Goal: Task Accomplishment & Management: Manage account settings

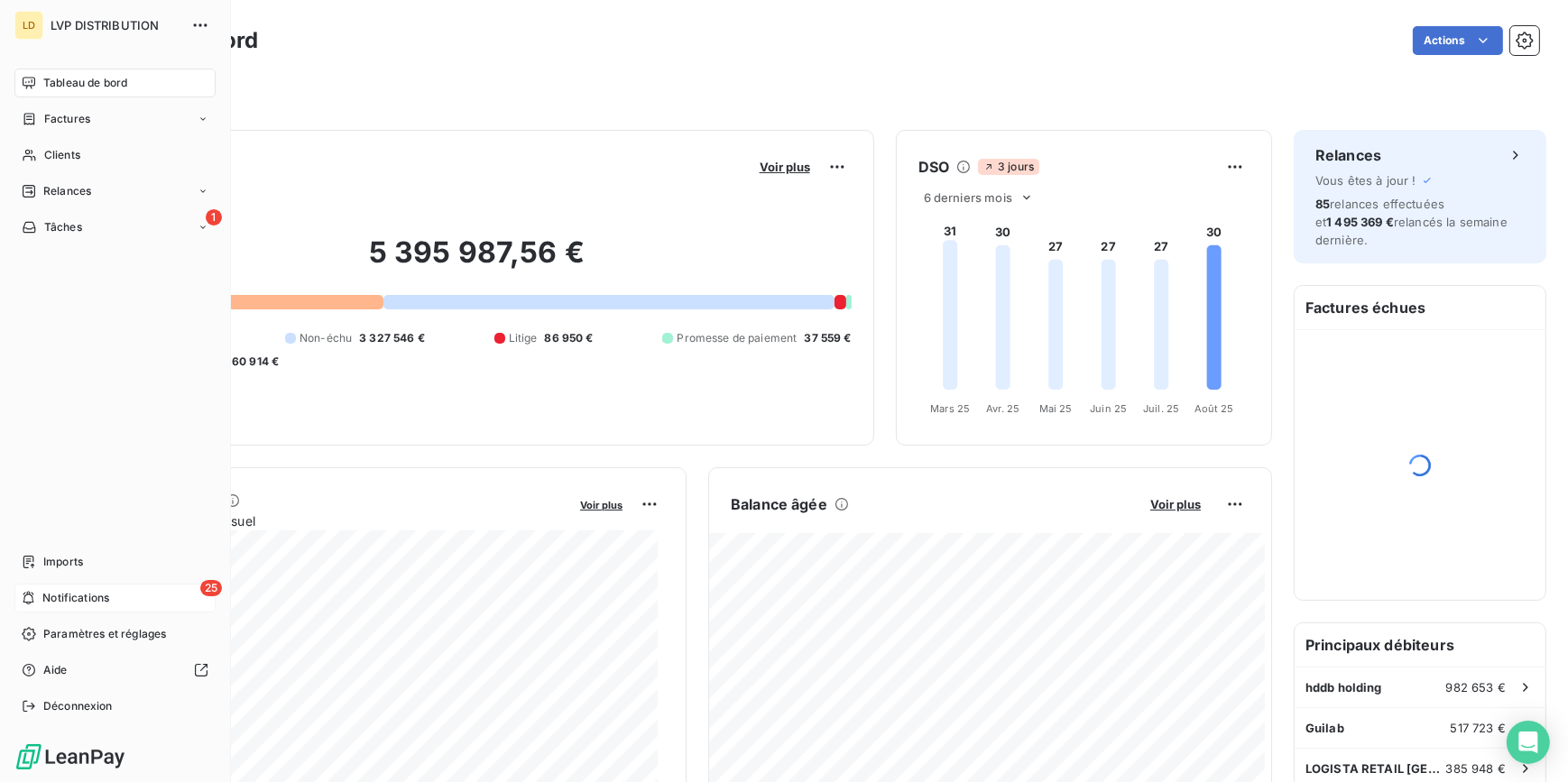
click at [101, 602] on span "Notifications" at bounding box center [75, 598] width 67 height 16
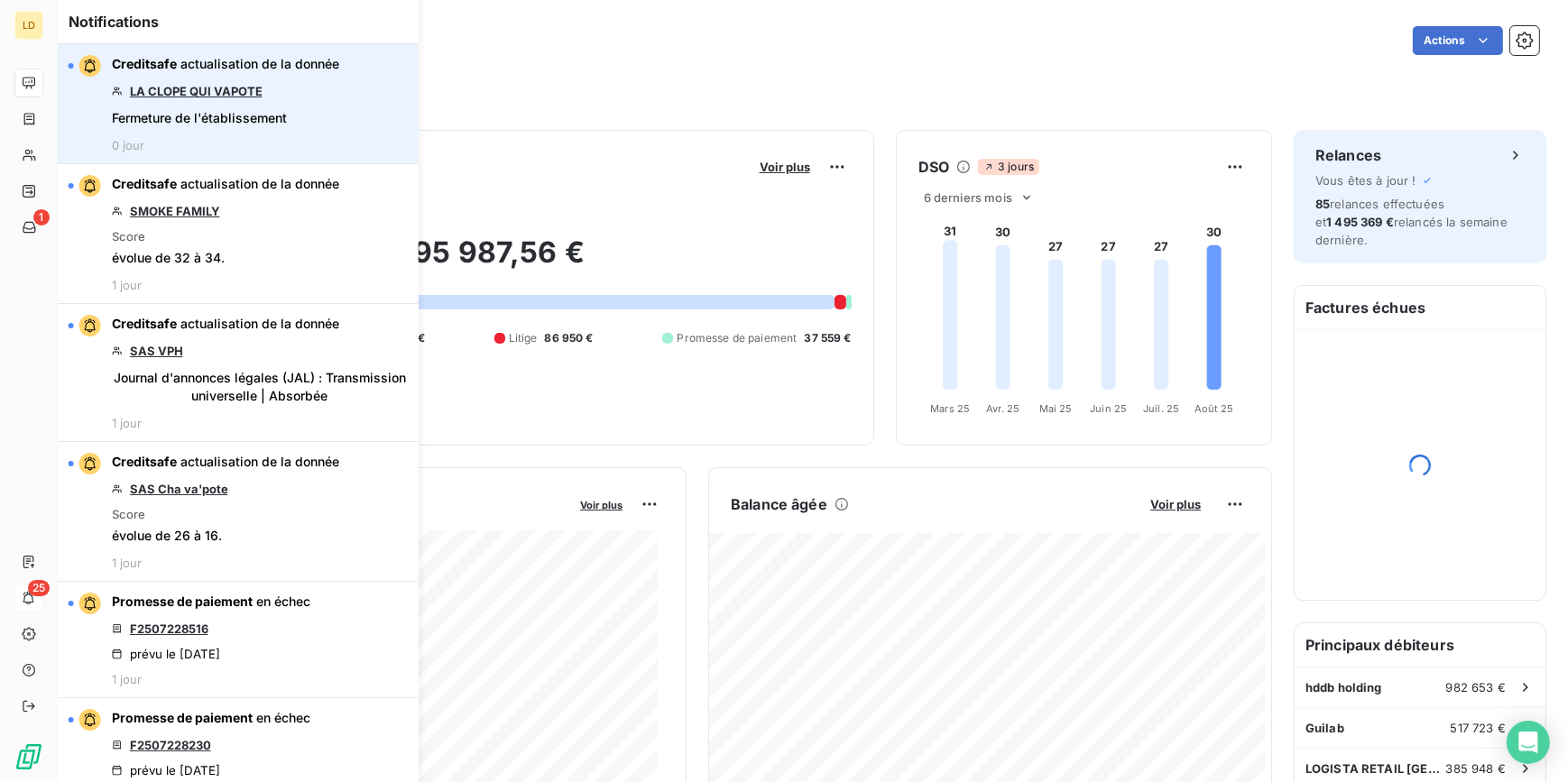
click at [232, 91] on link "LA CLOPE QUI VAPOTE" at bounding box center [196, 92] width 133 height 15
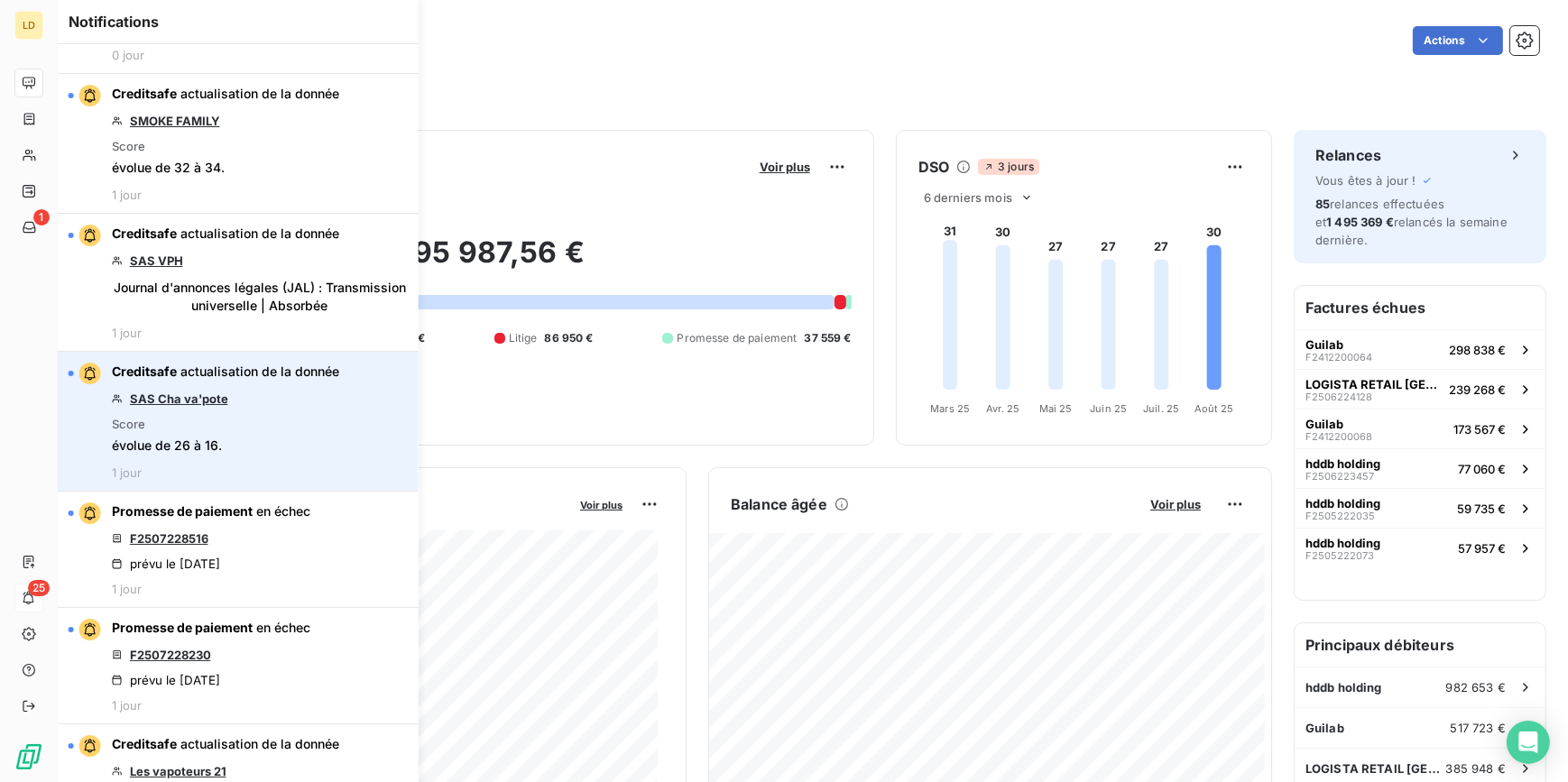
scroll to position [108, 0]
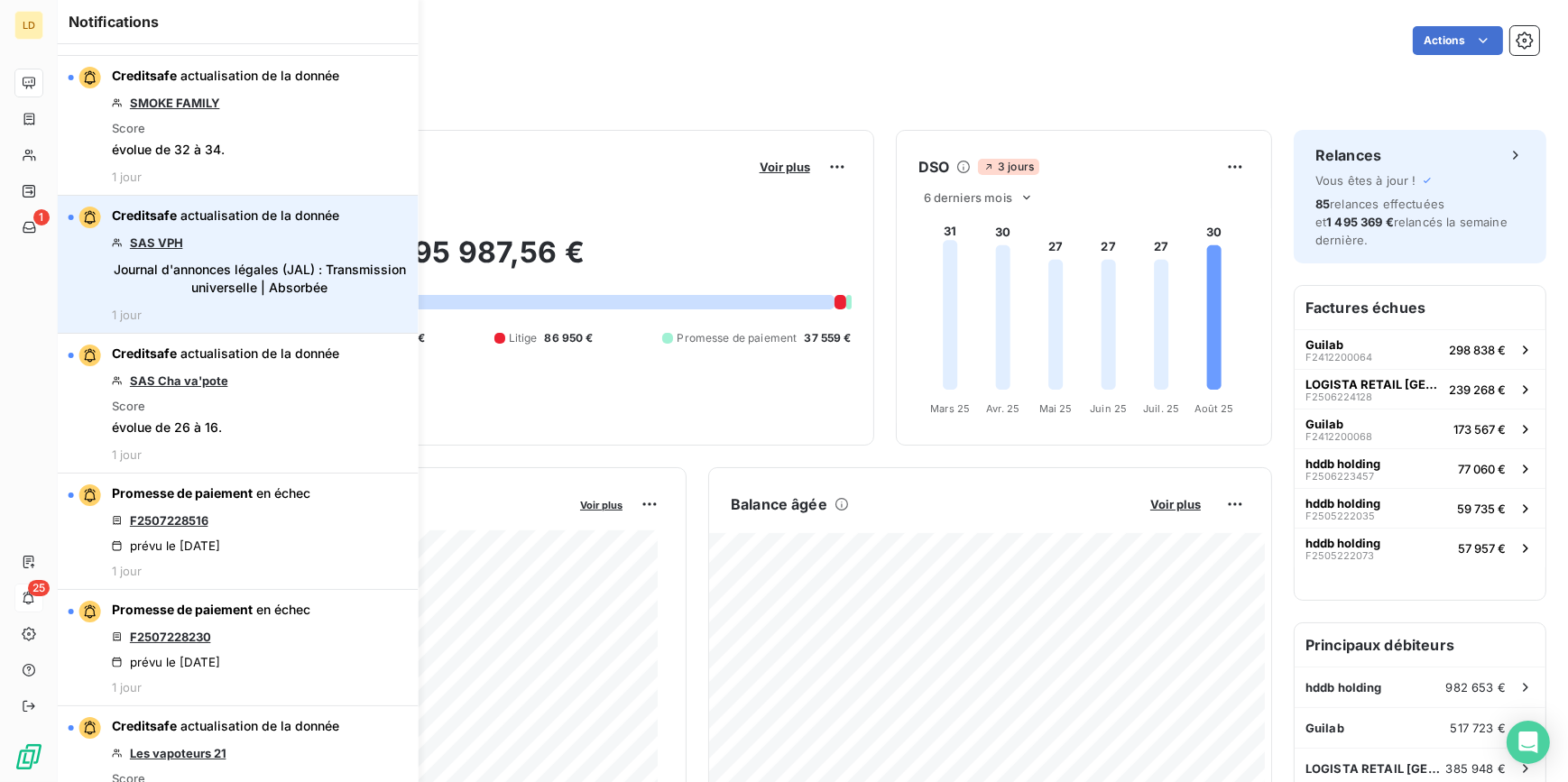
click at [161, 238] on link "SAS VPH" at bounding box center [157, 243] width 53 height 15
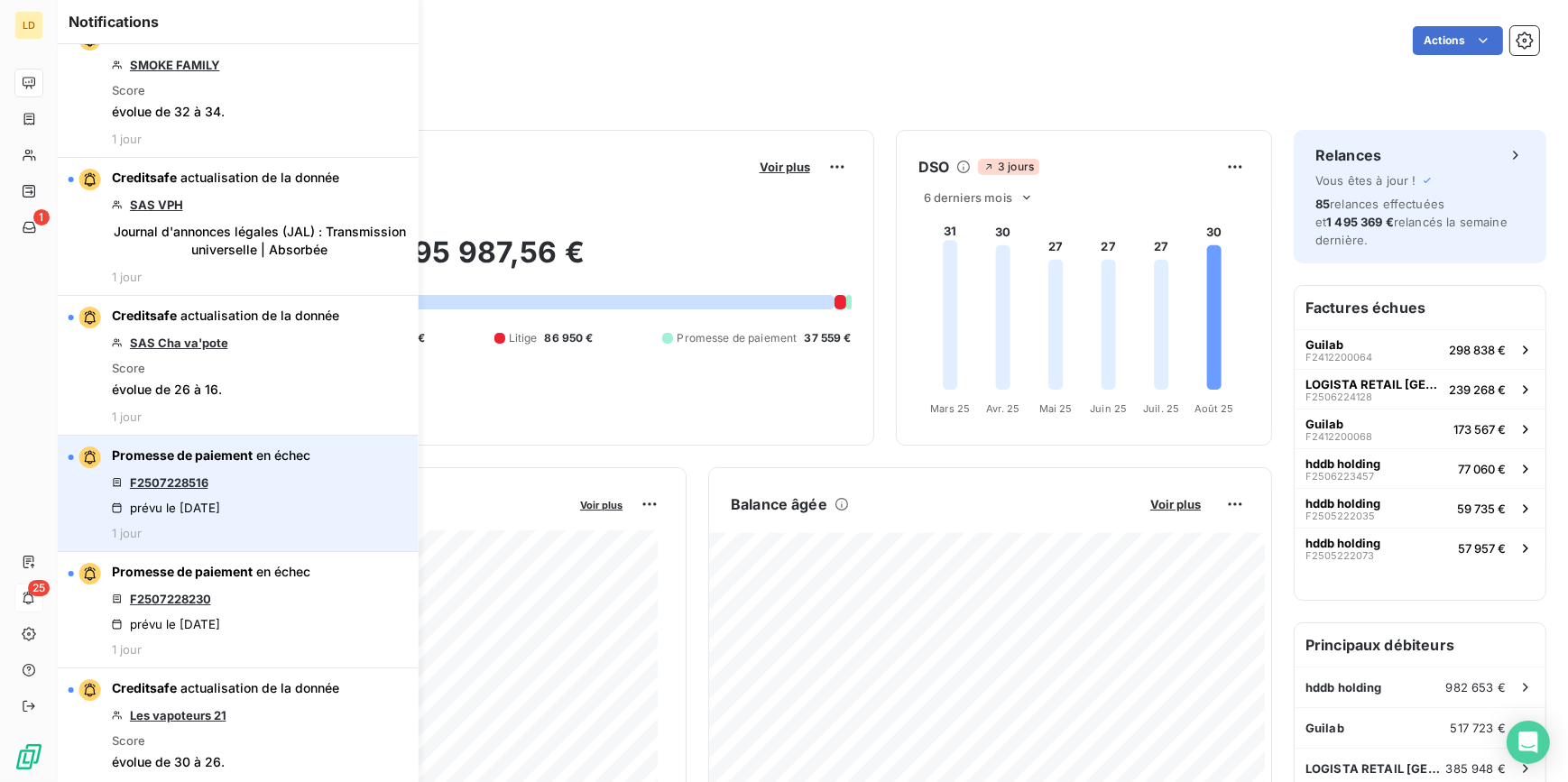
scroll to position [163, 0]
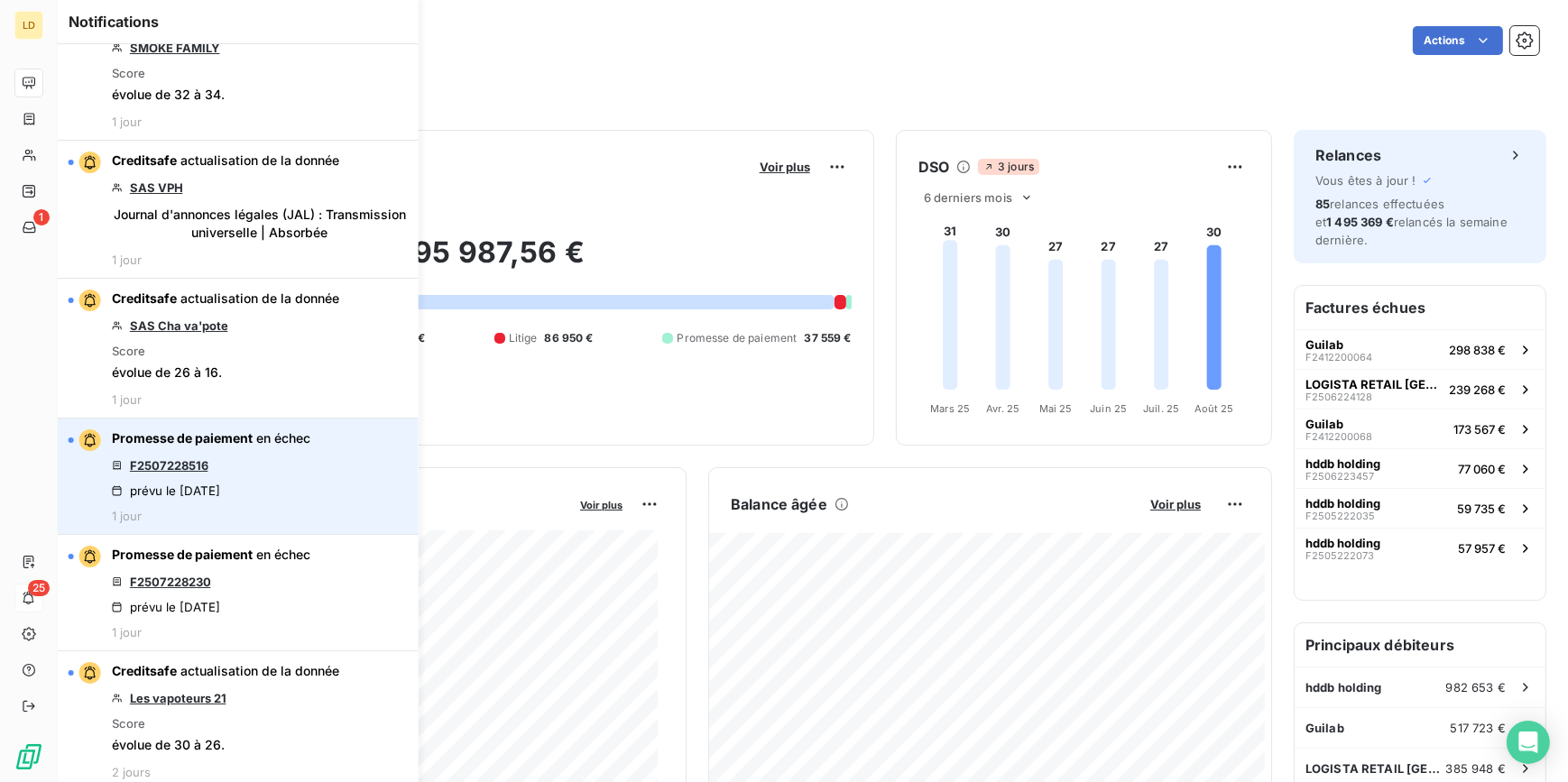
click at [165, 462] on link "F2507228516" at bounding box center [169, 466] width 79 height 15
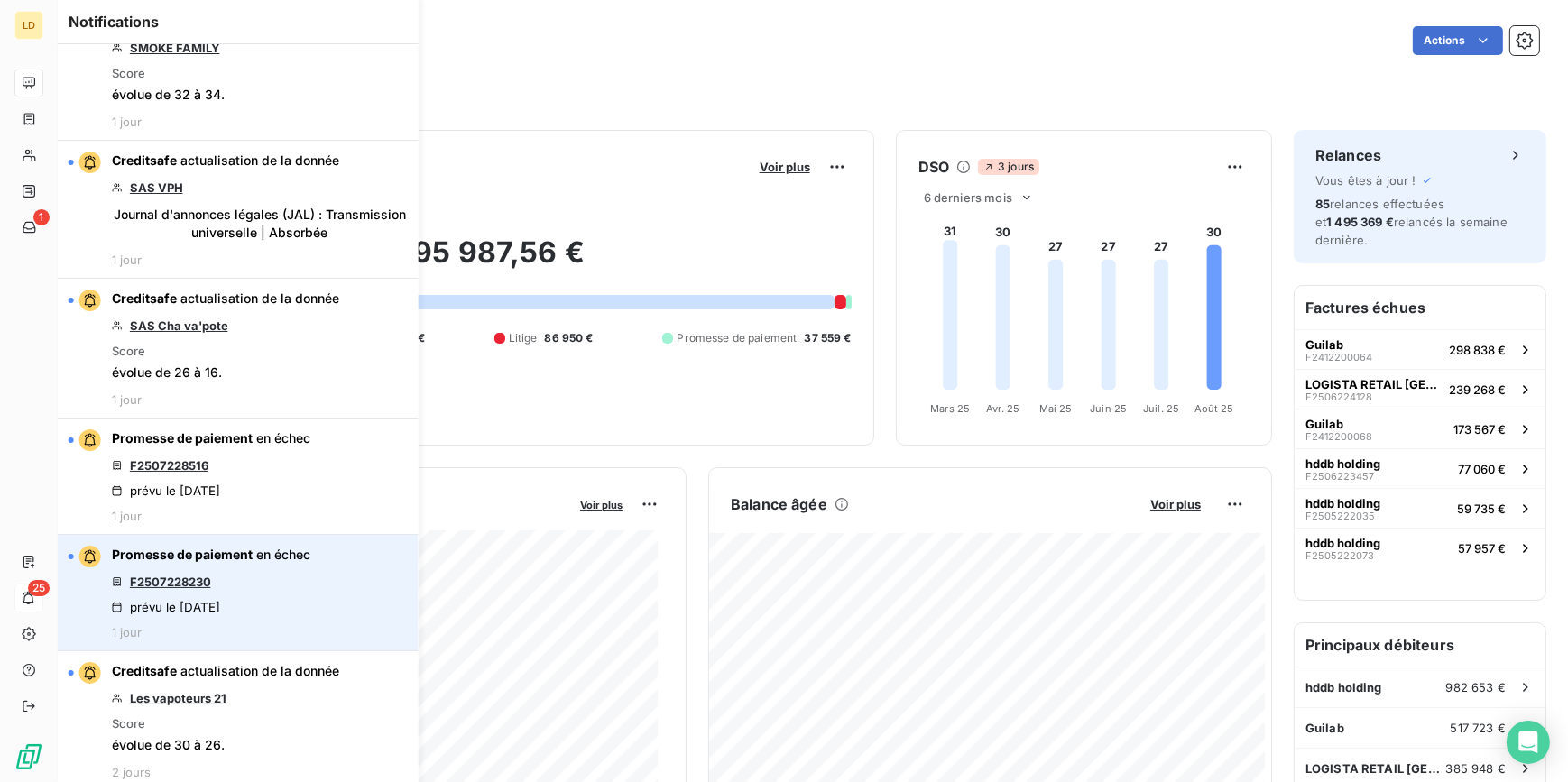
click at [185, 580] on link "F2507228230" at bounding box center [170, 582] width 81 height 15
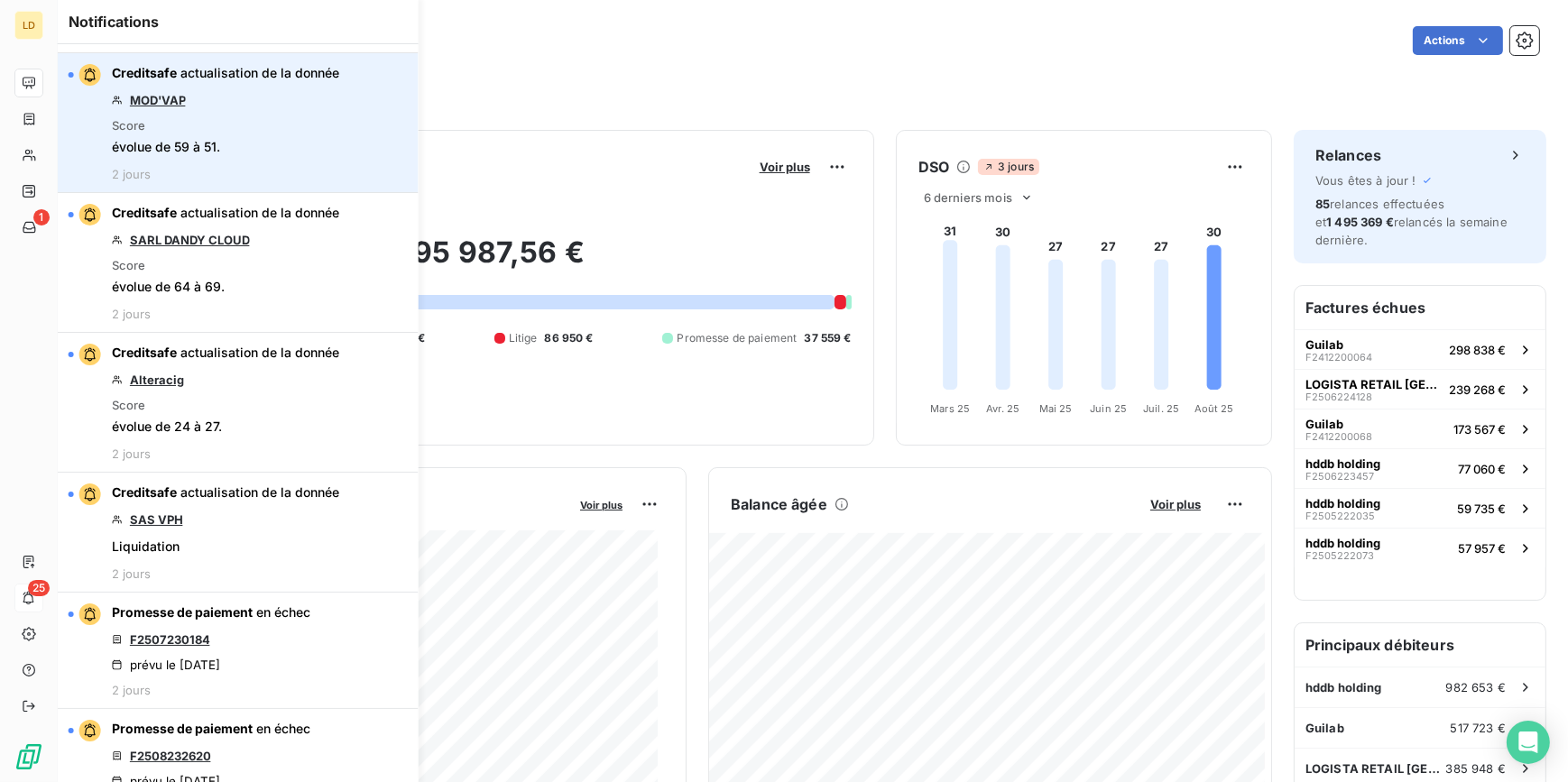
scroll to position [1476, 0]
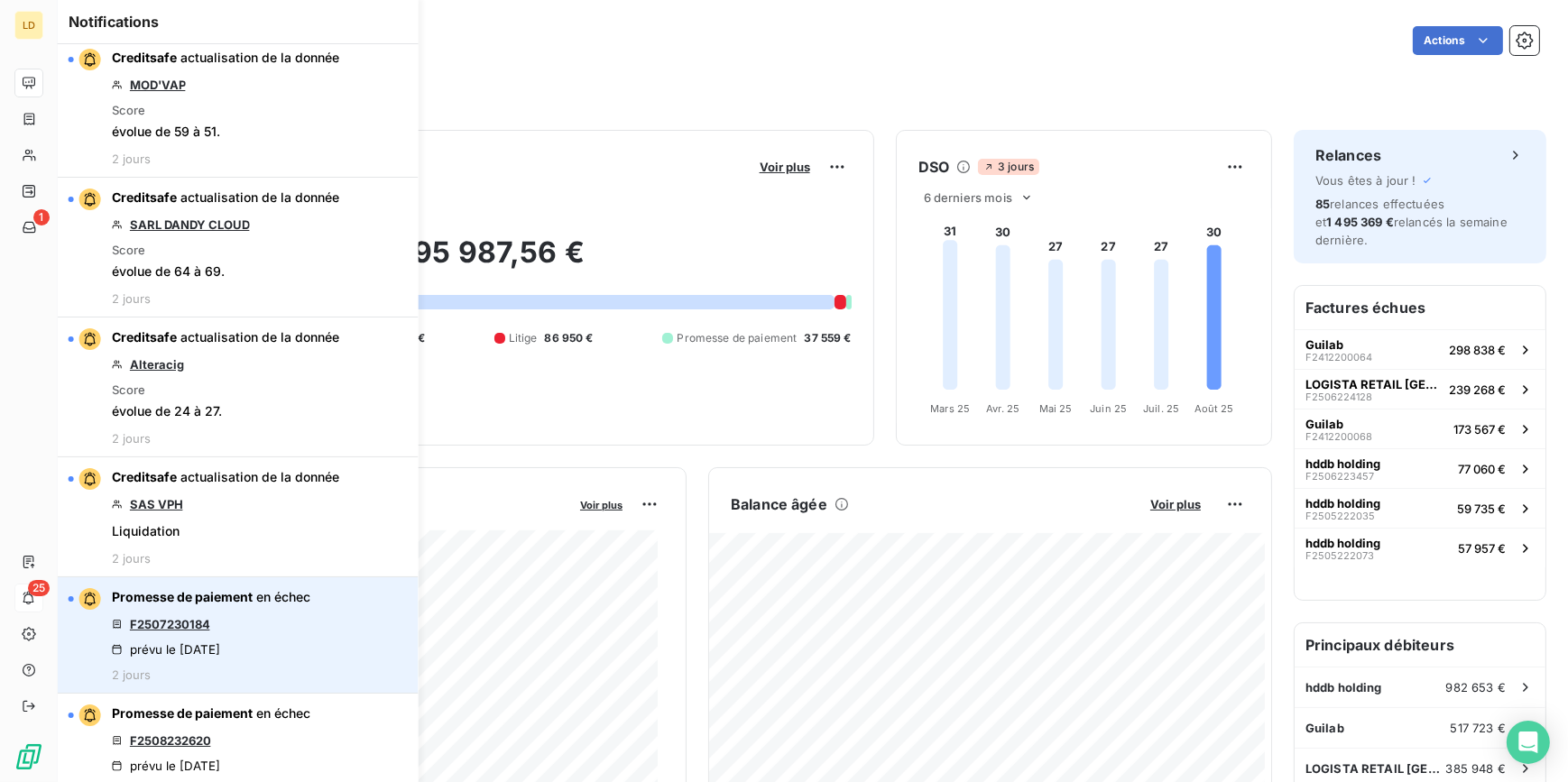
click at [198, 623] on link "F2507230184" at bounding box center [170, 625] width 81 height 15
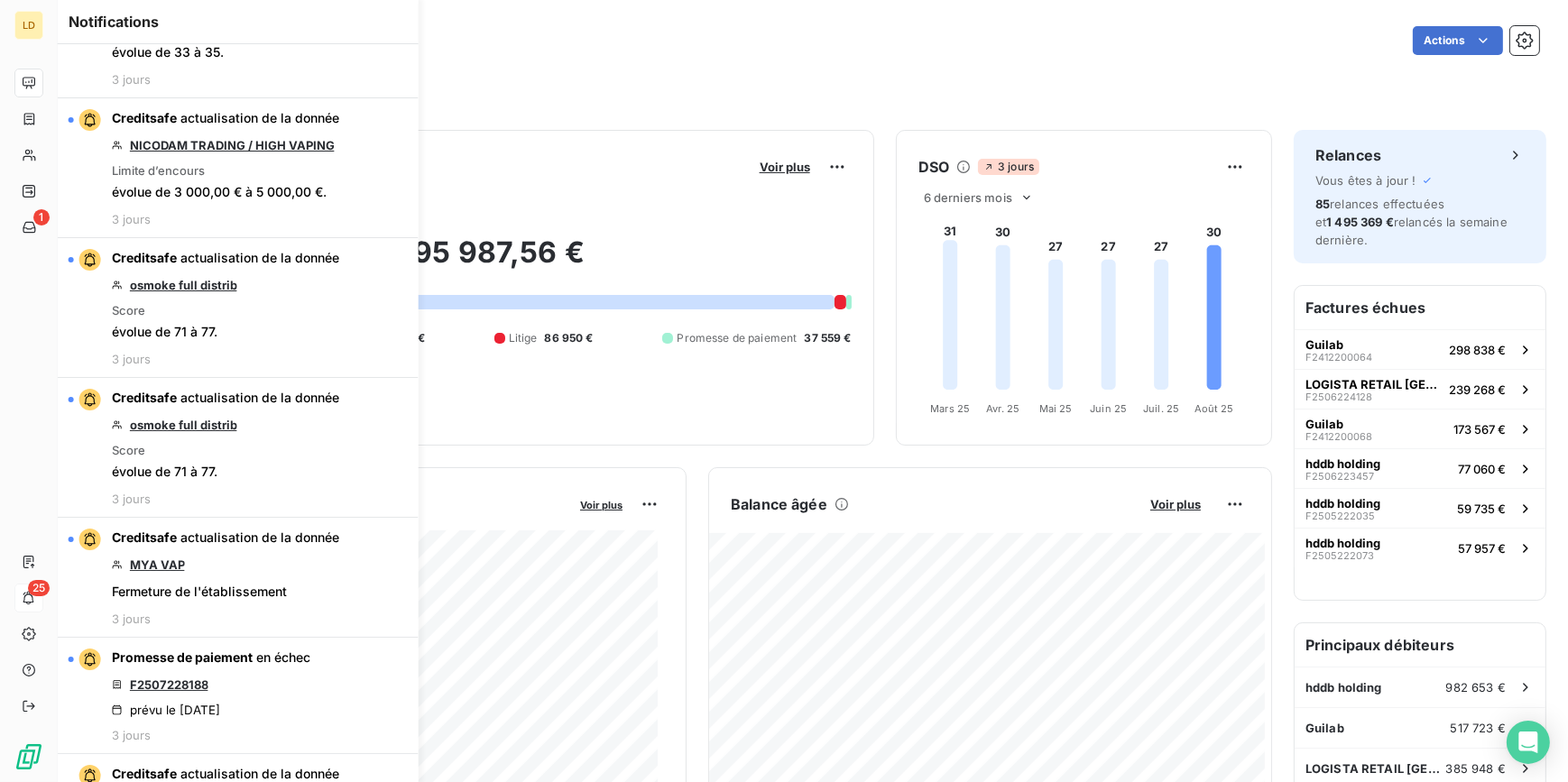
scroll to position [2658, 0]
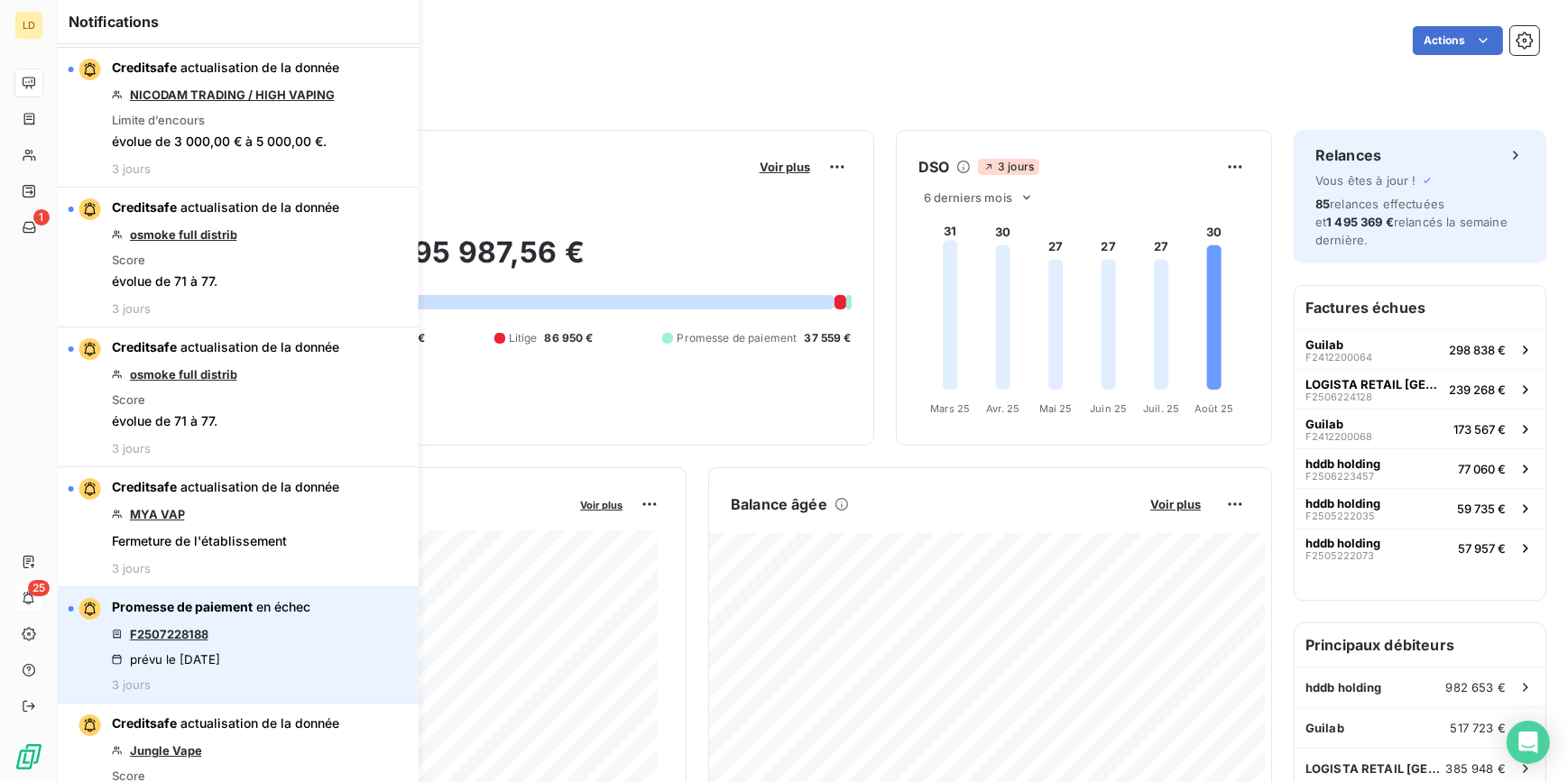
click at [190, 635] on link "F2507228188" at bounding box center [169, 635] width 79 height 15
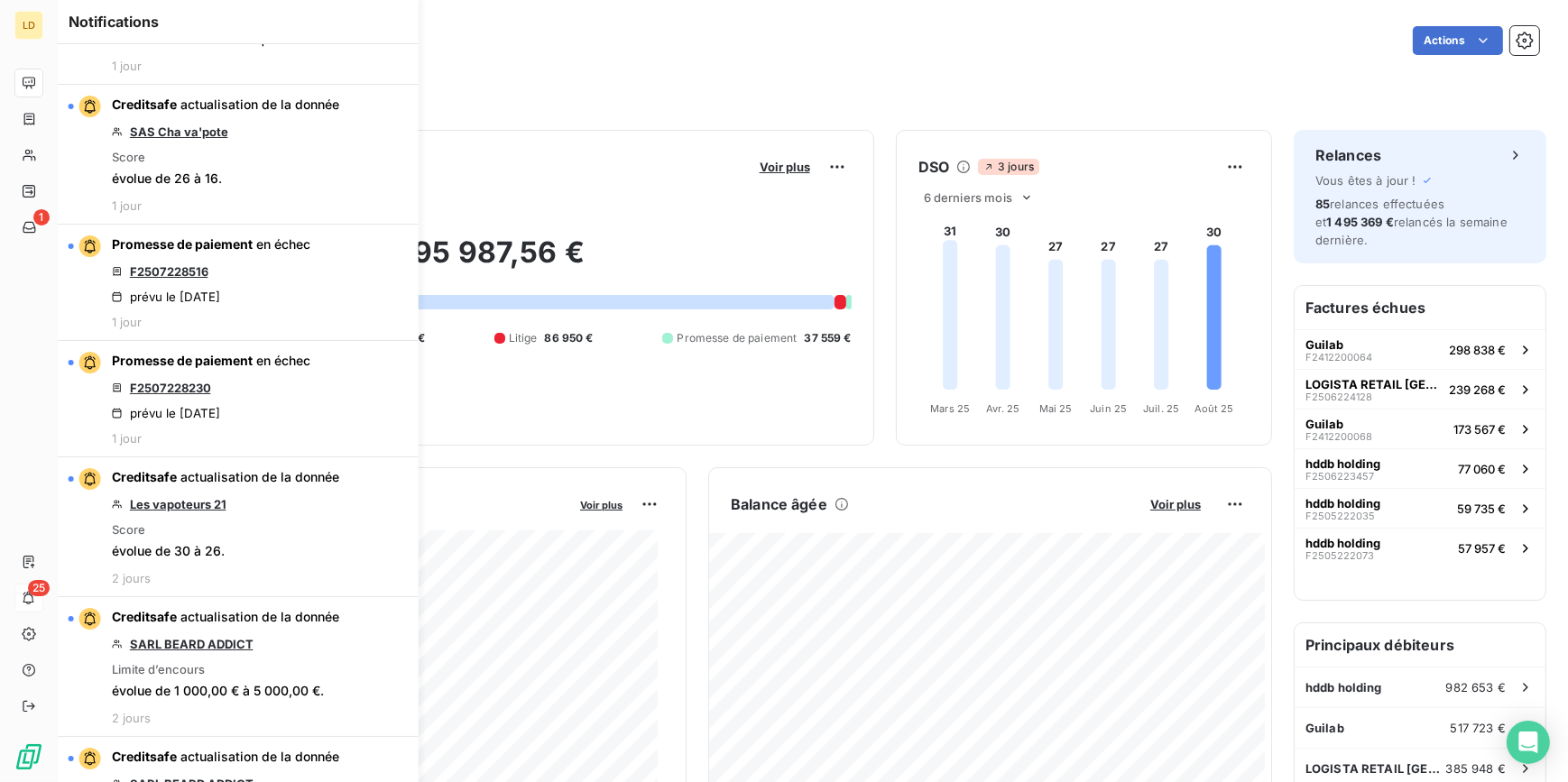
scroll to position [0, 0]
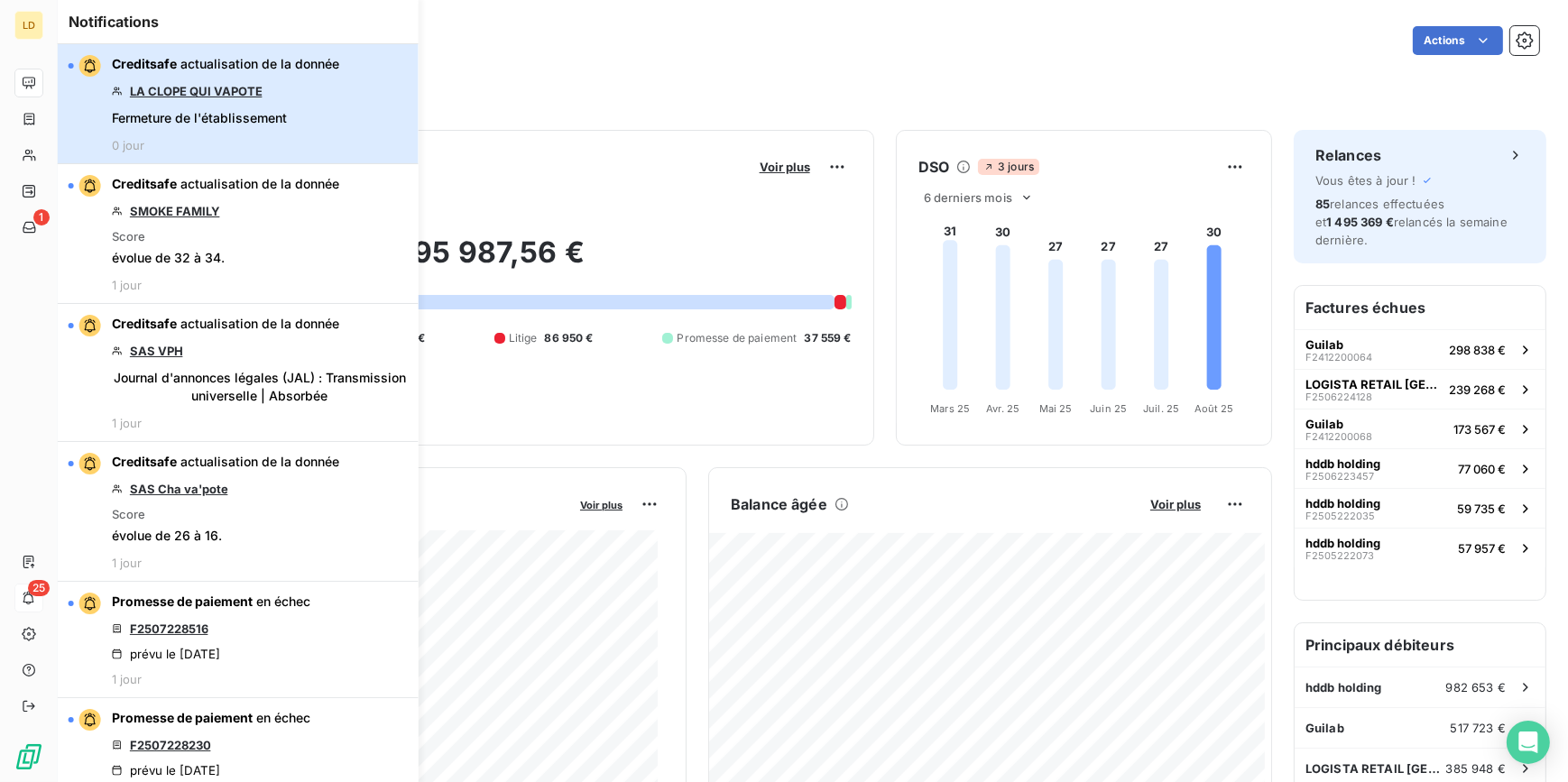
click at [320, 90] on div "Creditsafe actualisation de la donnée LA CLOPE QUI VAPOTE Fermeture de l'établi…" at bounding box center [225, 103] width 227 height 97
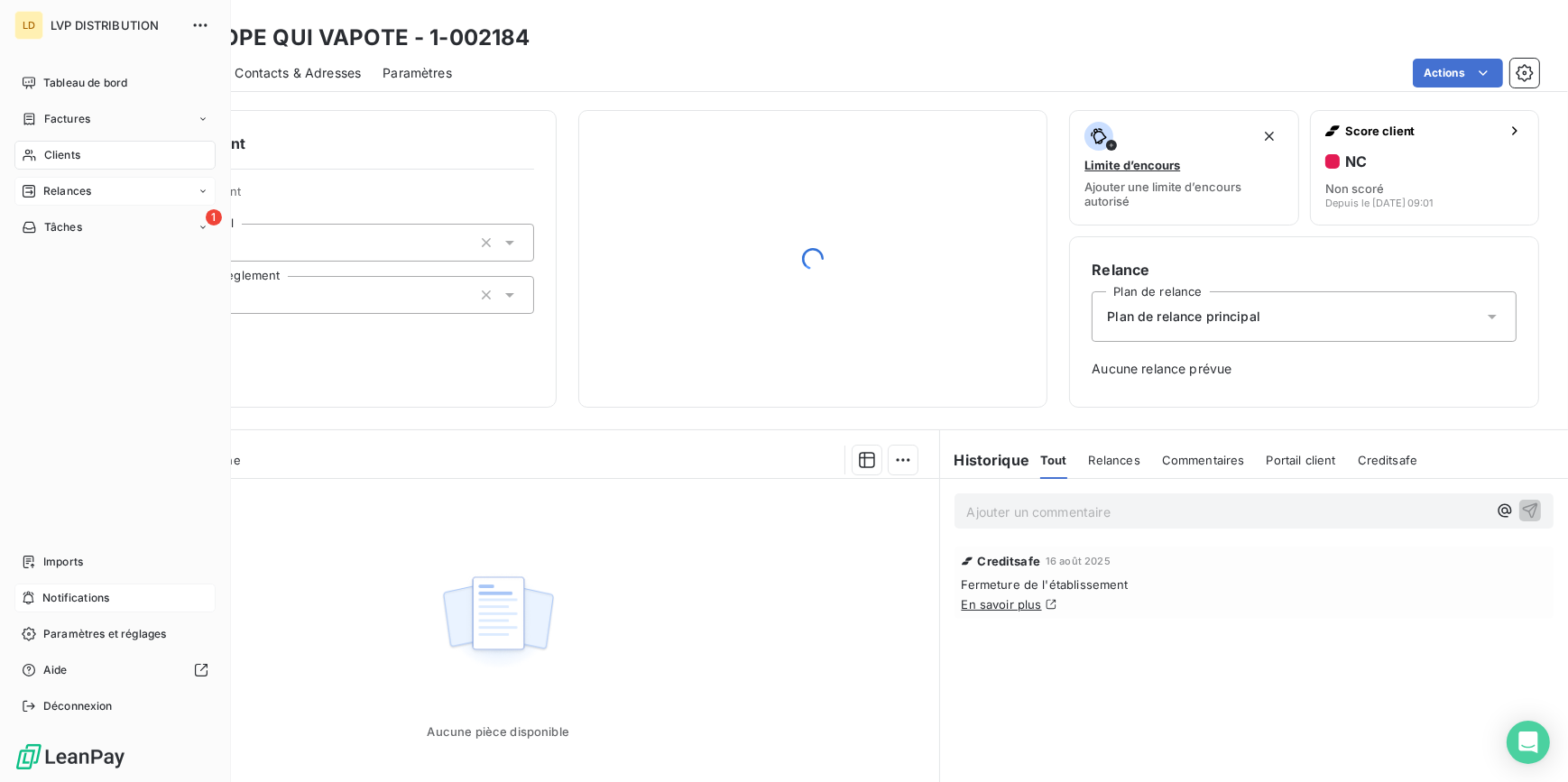
click at [53, 179] on div "Relances" at bounding box center [115, 191] width 201 height 29
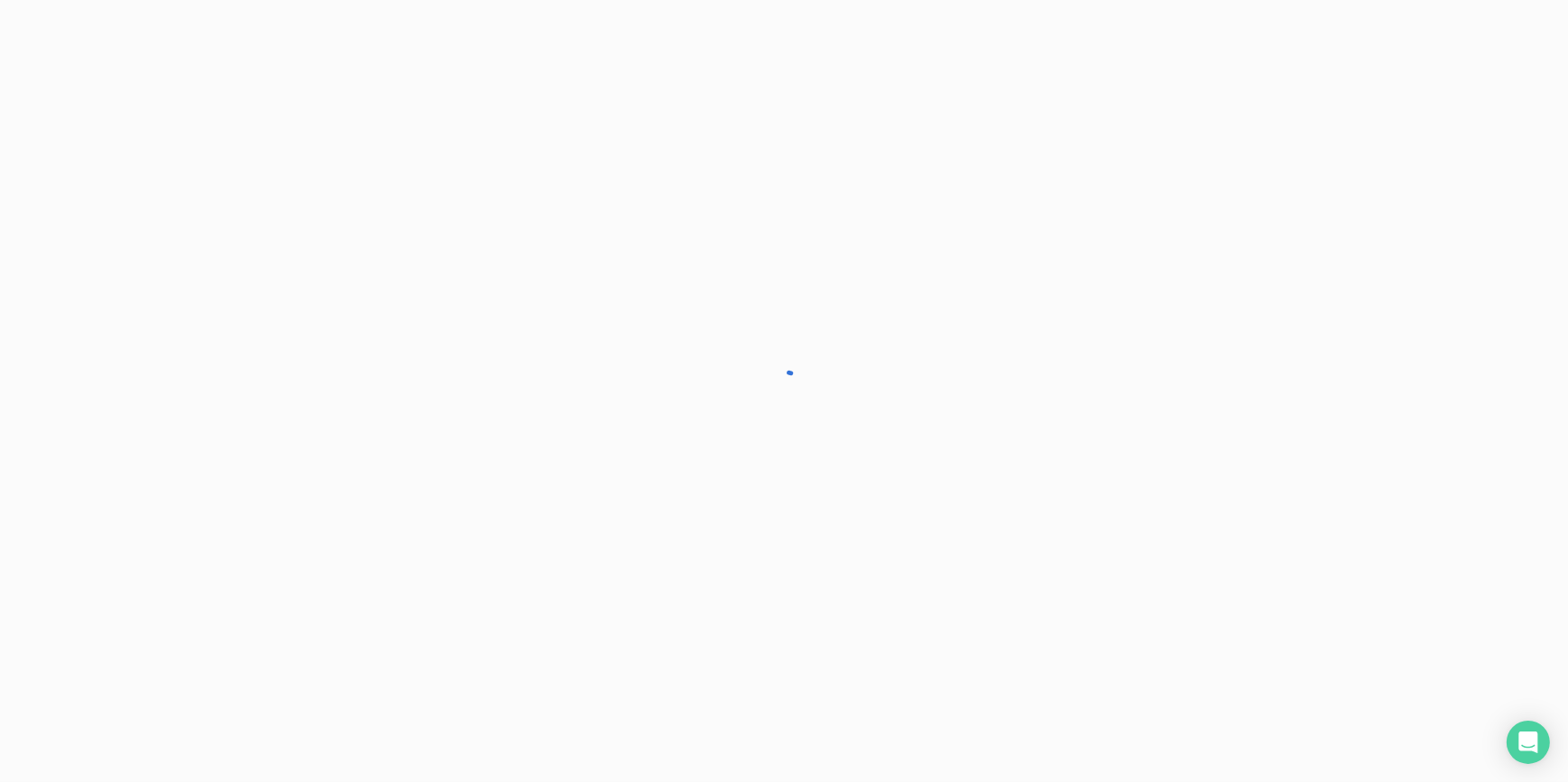
click at [53, 164] on div at bounding box center [784, 391] width 1568 height 782
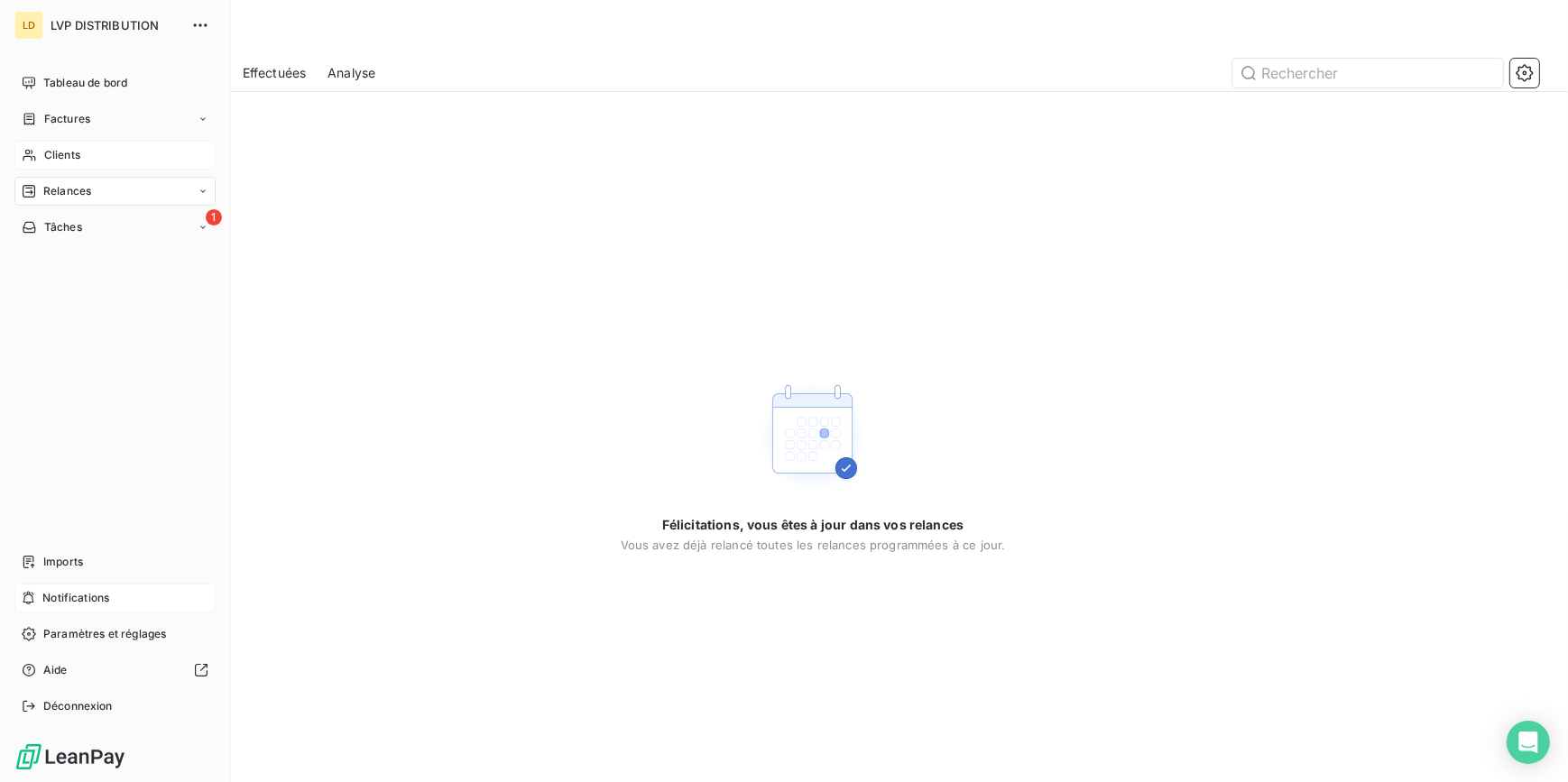
click at [34, 146] on div "Clients" at bounding box center [115, 156] width 201 height 29
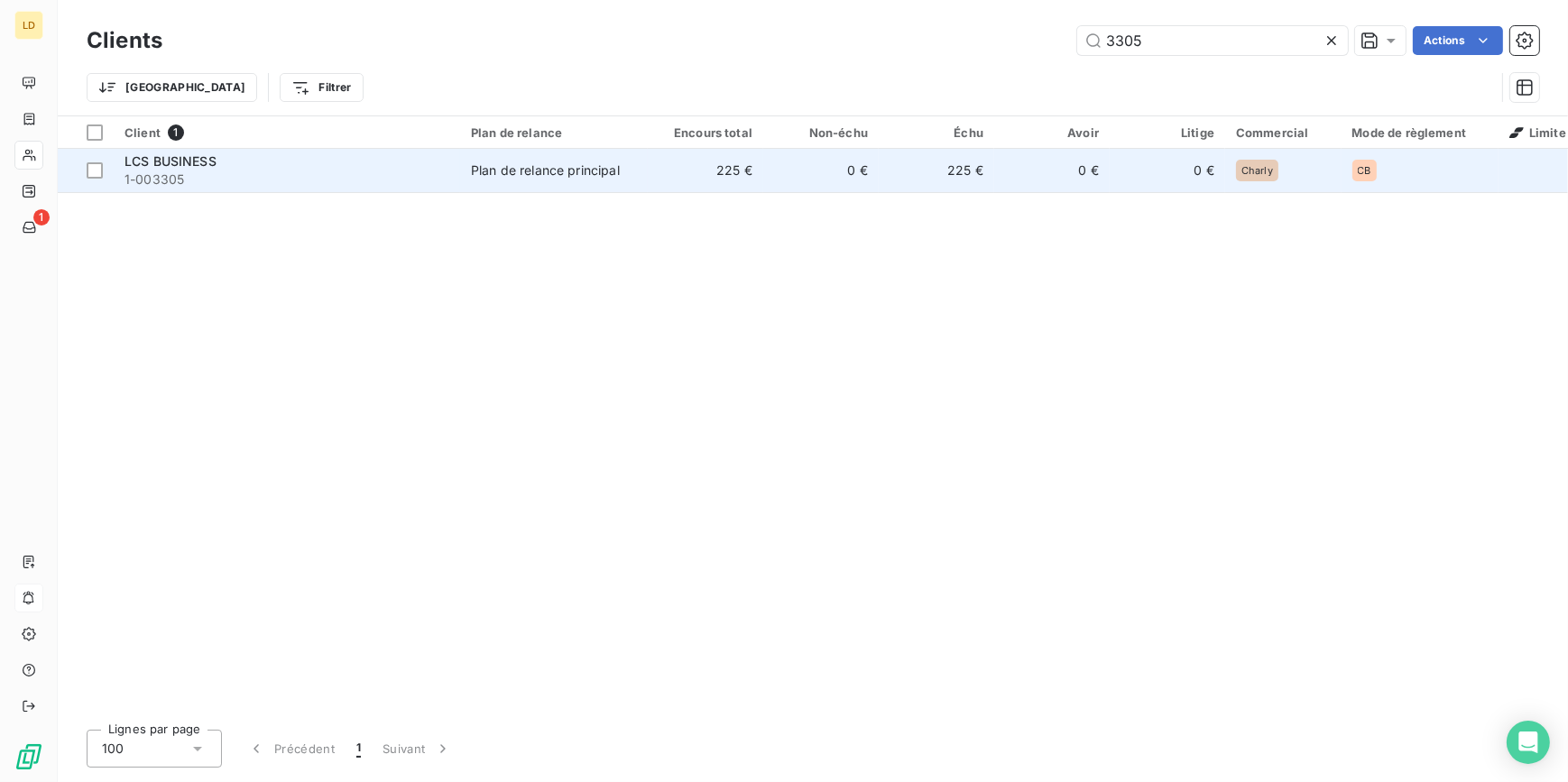
type input "3305"
click at [309, 173] on span "1-003305" at bounding box center [287, 179] width 325 height 18
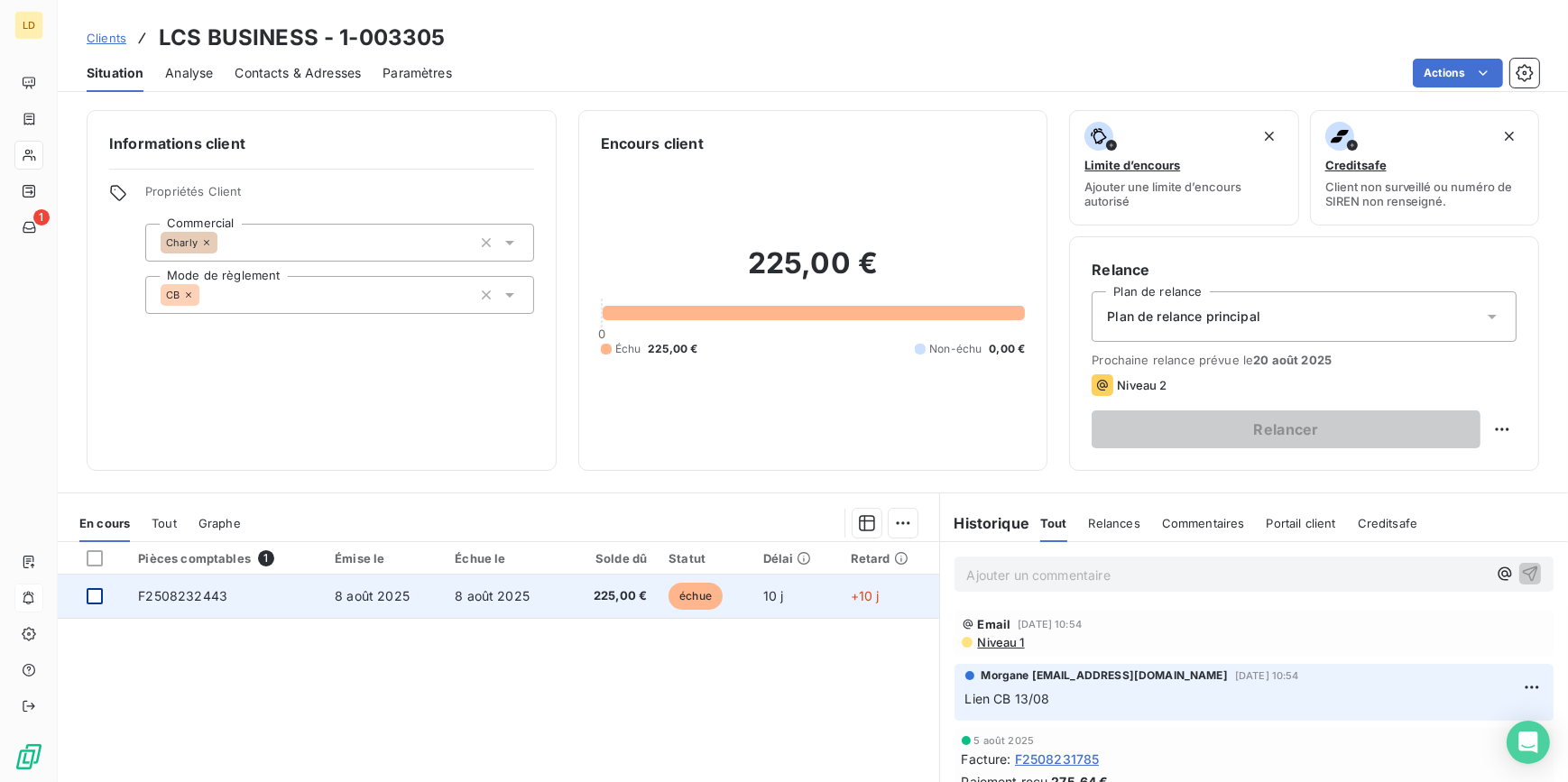
click at [100, 592] on div at bounding box center [95, 597] width 16 height 16
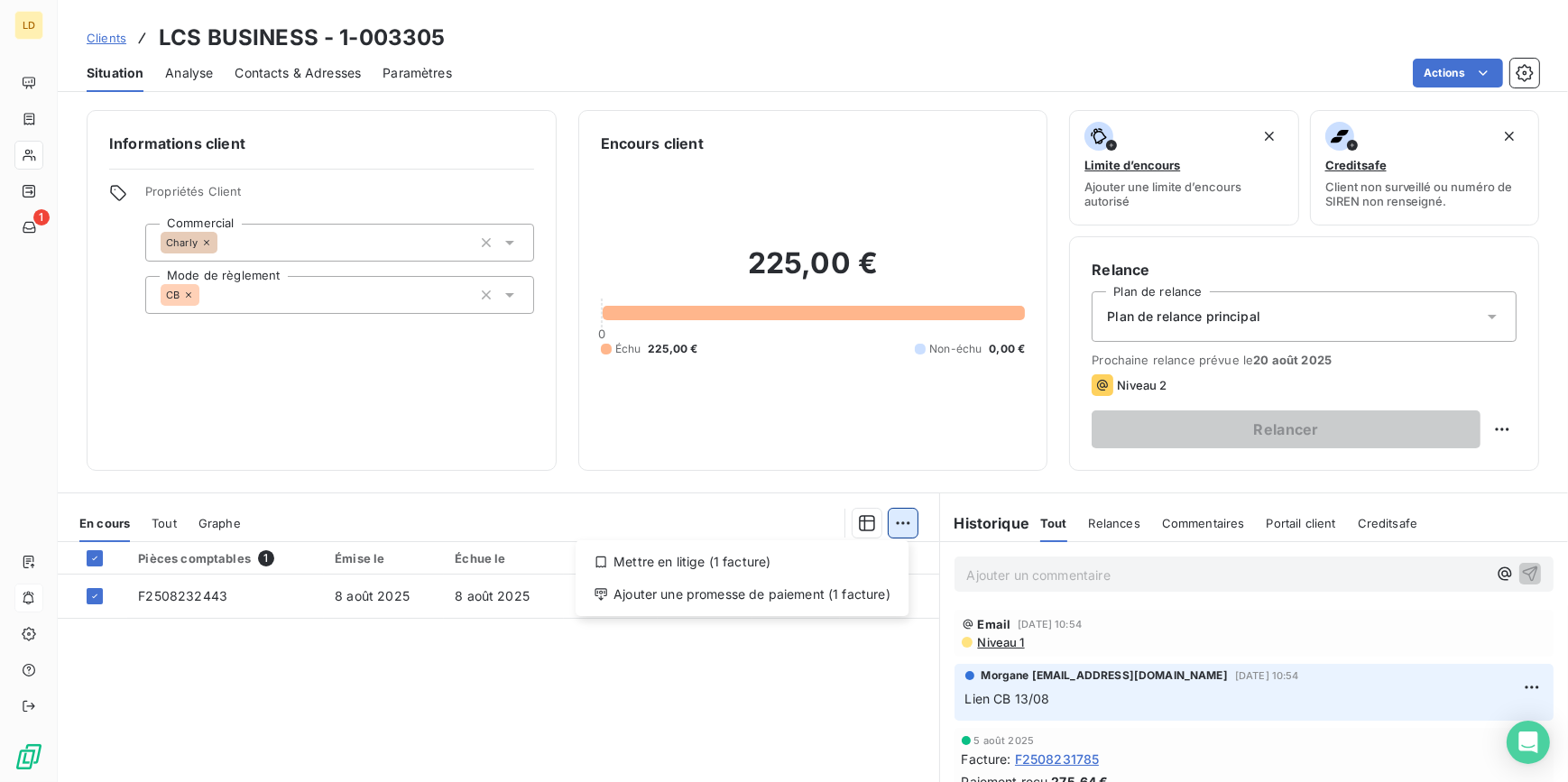
click at [899, 515] on html "LD 1 Clients LCS BUSINESS - 1-003305 Situation Analyse Contacts & Adresses Para…" at bounding box center [784, 391] width 1568 height 782
click at [876, 598] on div "Ajouter une promesse de paiement (1 facture)" at bounding box center [742, 595] width 319 height 29
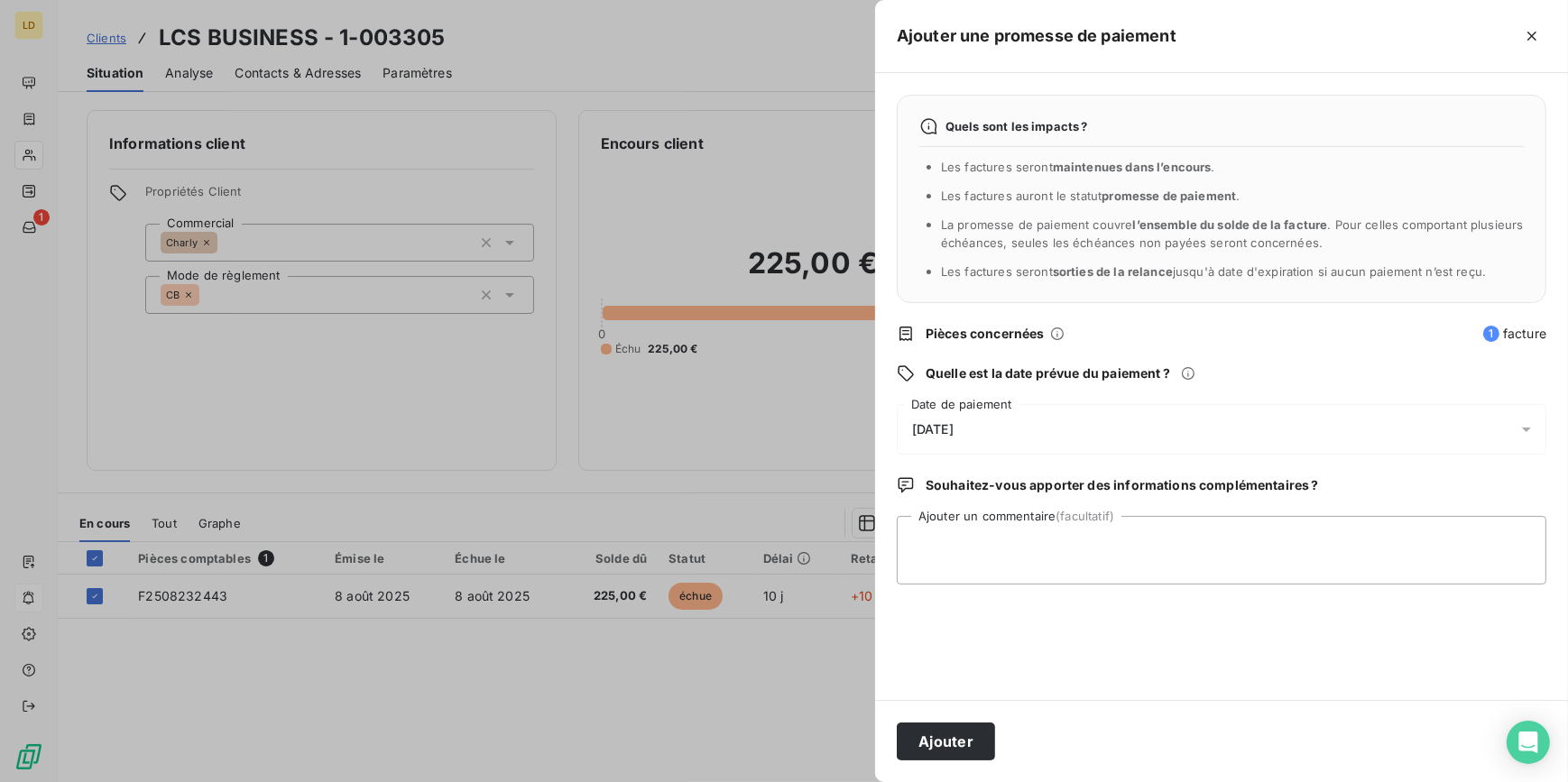
click at [962, 415] on div "19/08/2025" at bounding box center [1222, 429] width 650 height 50
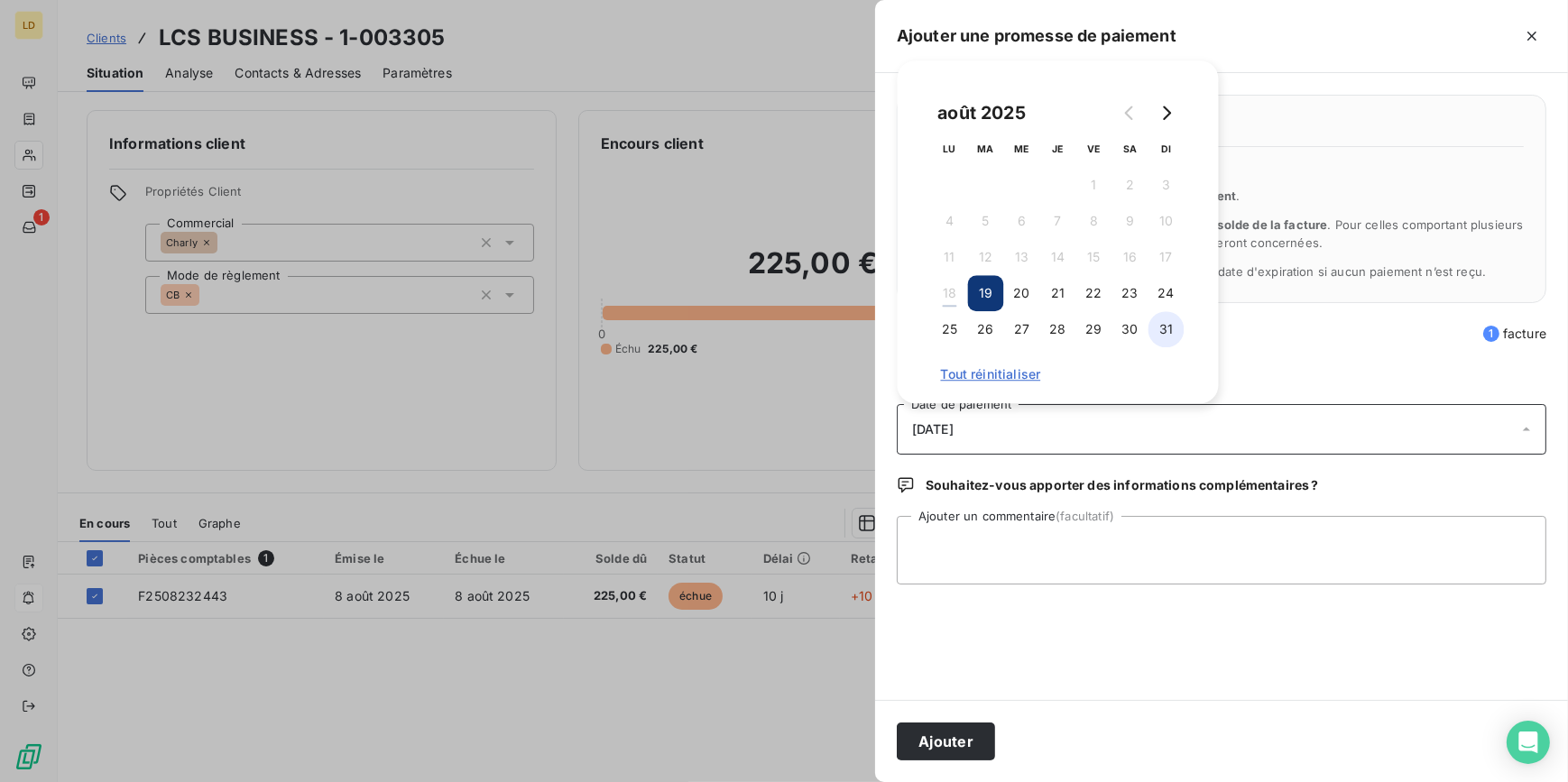
click at [1159, 331] on button "31" at bounding box center [1166, 329] width 36 height 36
click at [1000, 561] on textarea "Ajouter un commentaire (facultatif)" at bounding box center [1222, 550] width 650 height 69
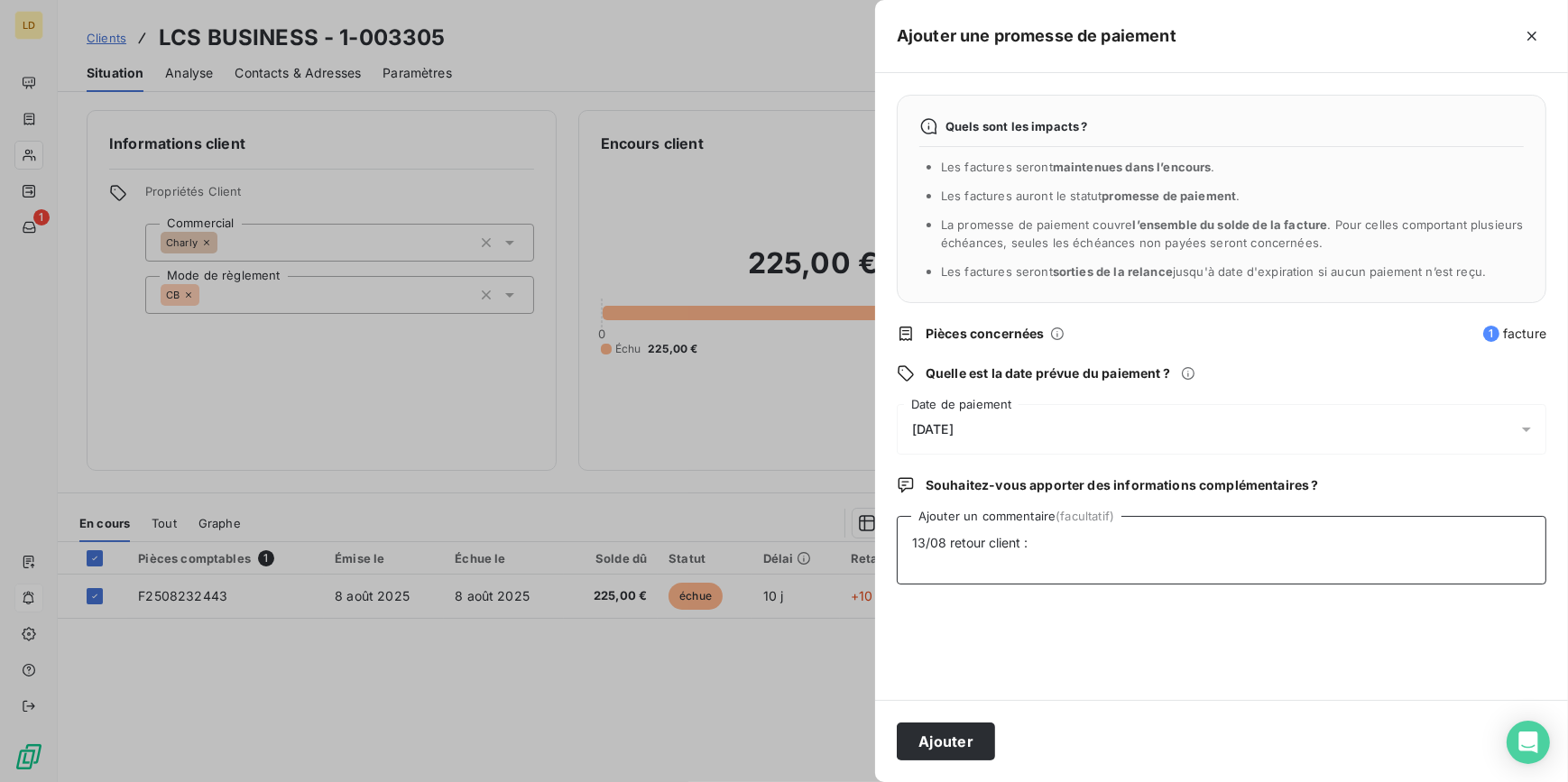
paste textarea "Bonjour, Je me permets de revenir vers vous concernant votre relance au sujet d…"
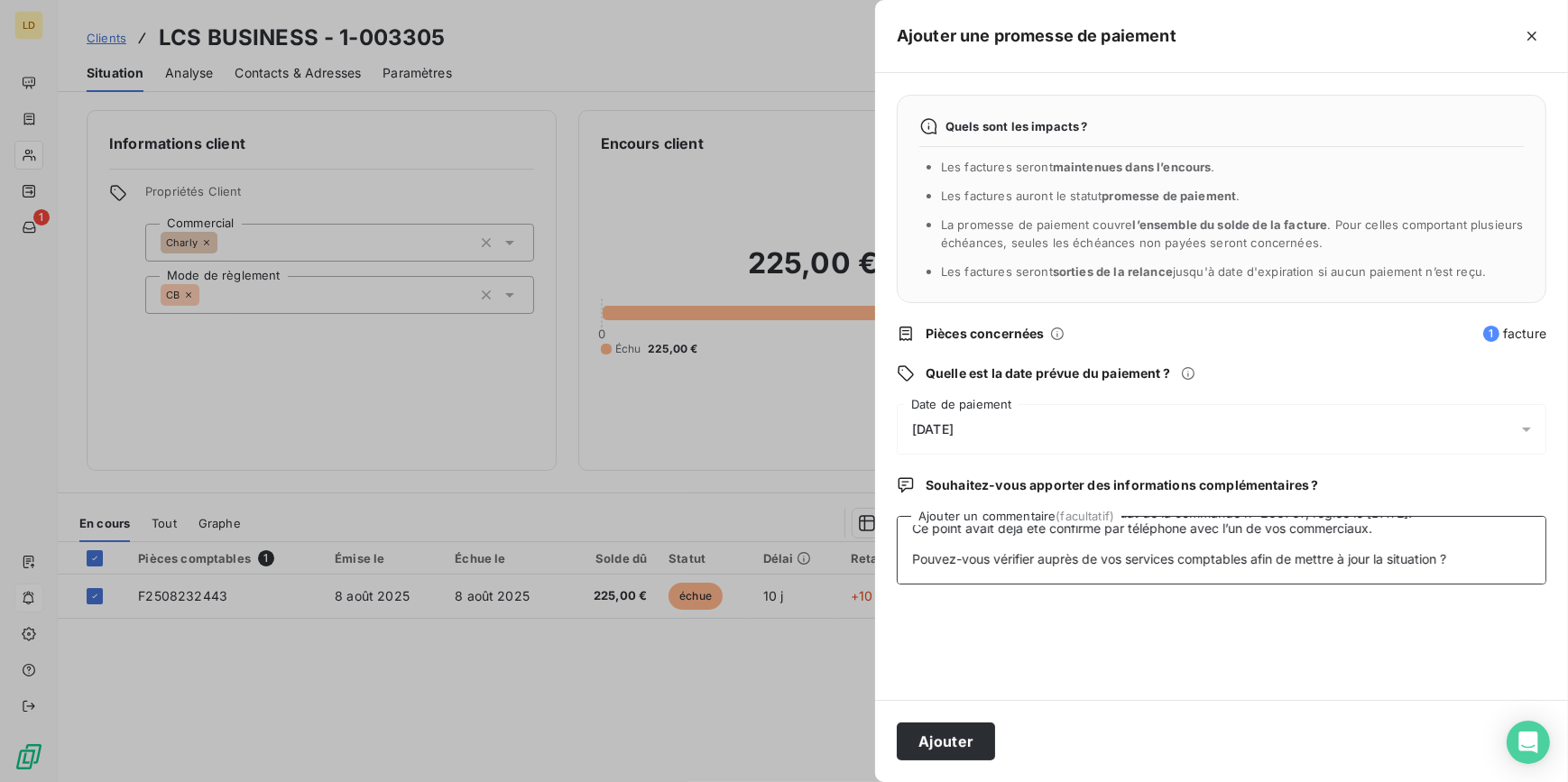
scroll to position [122, 0]
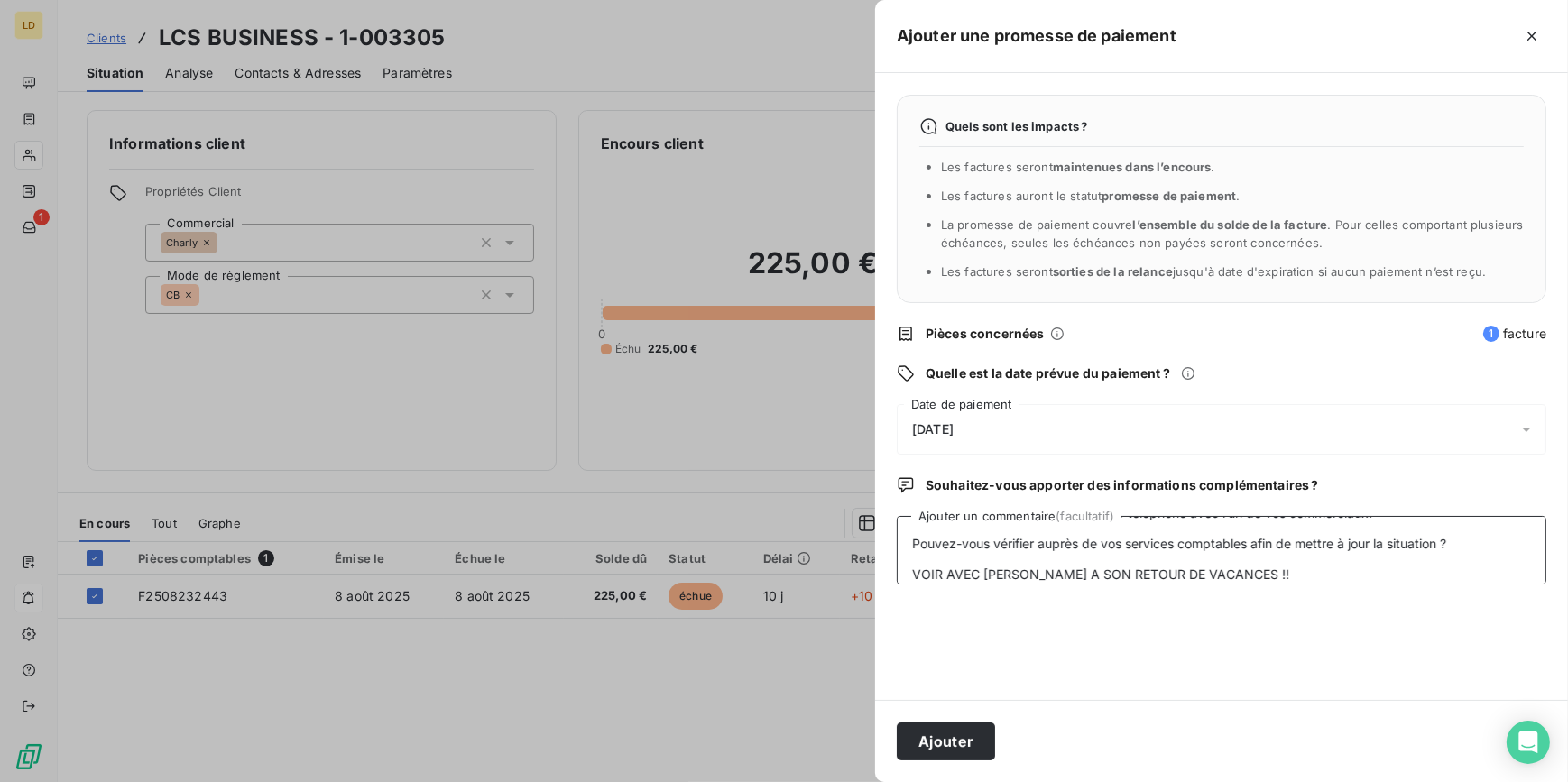
type textarea "13/08 retour client :Bonjour, Je me permets de revenir vers vous concernant vot…"
click at [991, 763] on div "Ajouter" at bounding box center [1221, 742] width 693 height 82
click at [979, 758] on button "Ajouter" at bounding box center [946, 741] width 98 height 38
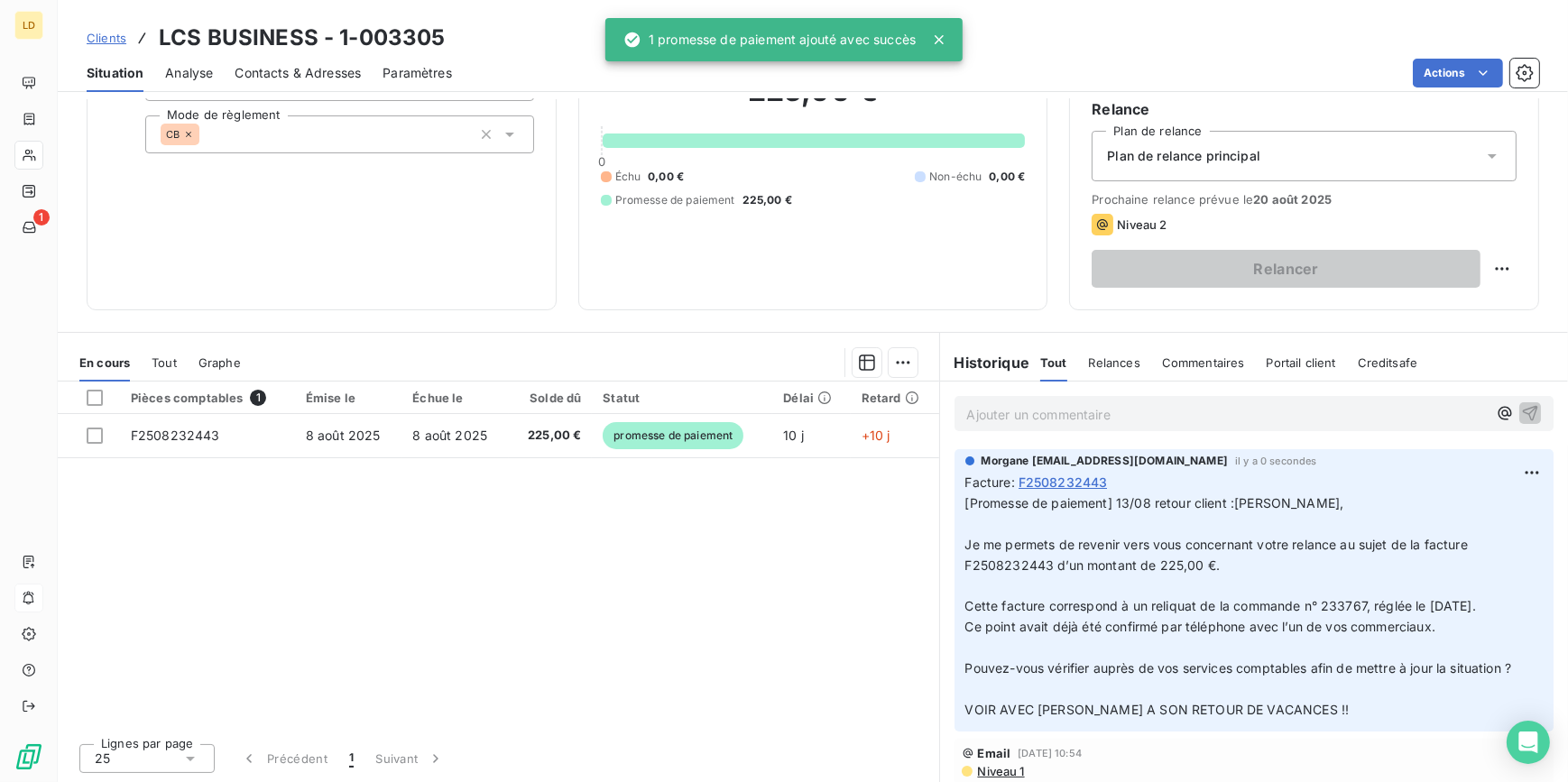
scroll to position [97, 0]
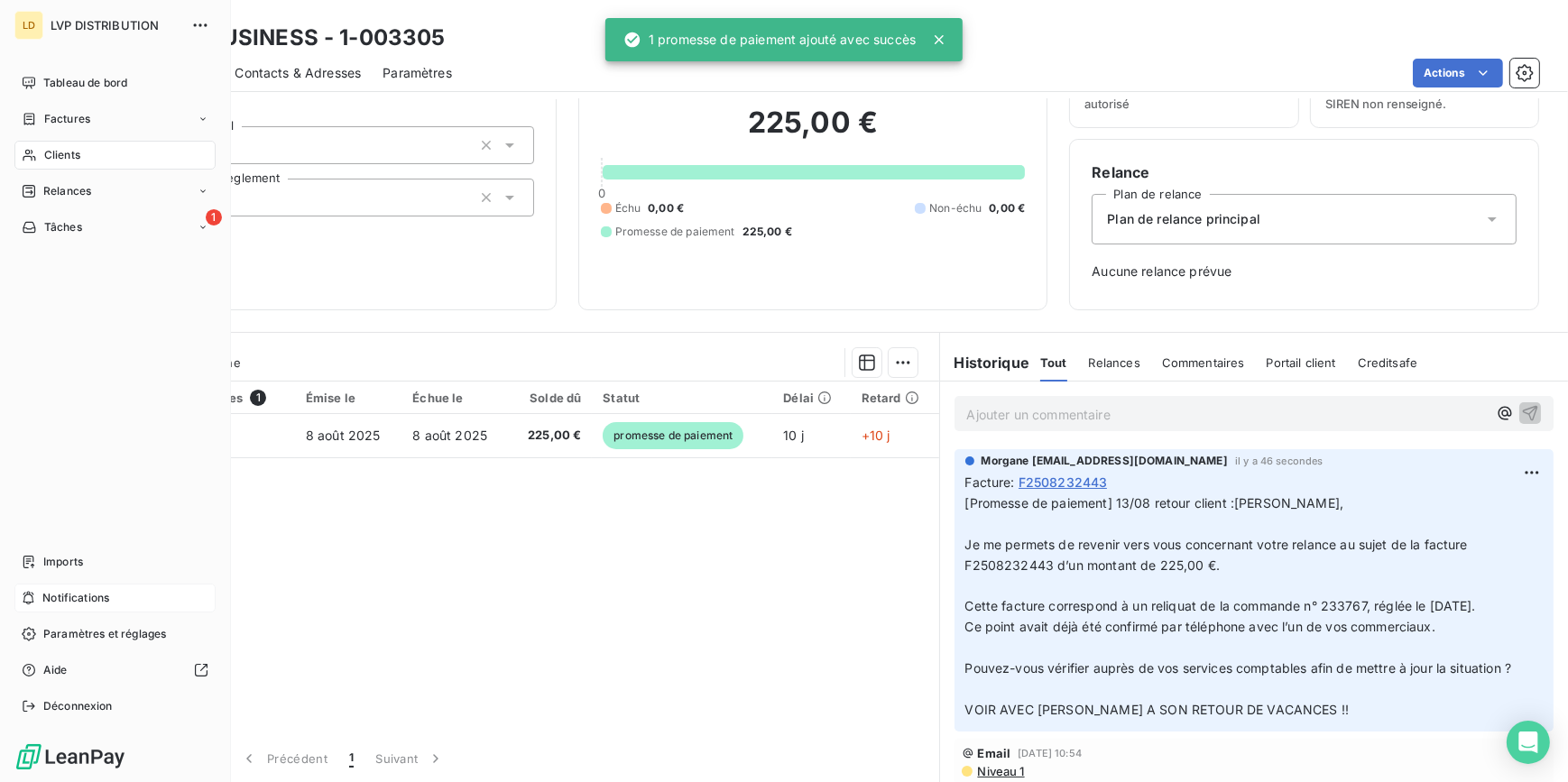
click at [44, 152] on span "Clients" at bounding box center [61, 156] width 36 height 16
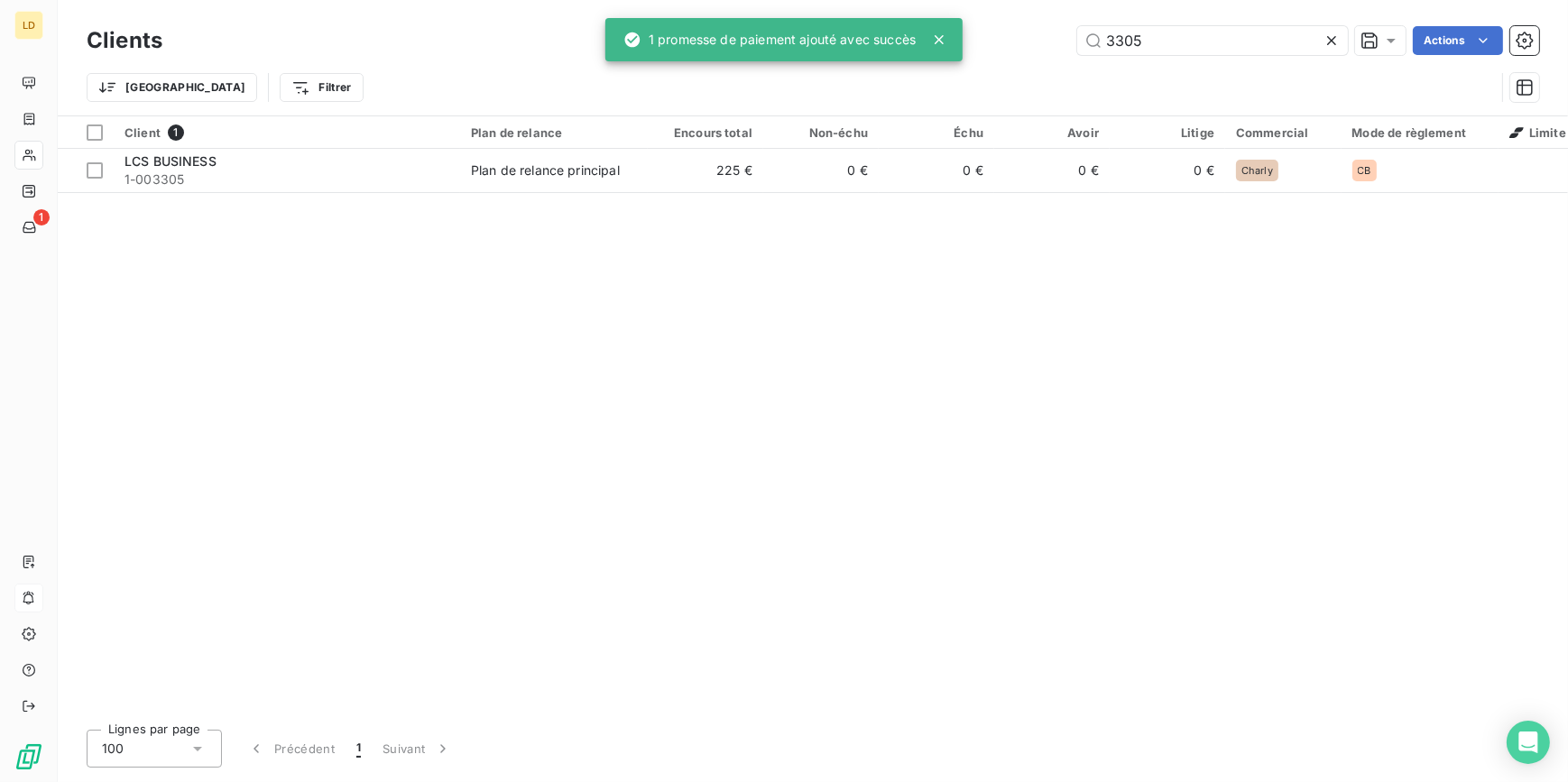
drag, startPoint x: 1216, startPoint y: 63, endPoint x: 1200, endPoint y: 55, distance: 17.9
click at [1214, 61] on div "Trier Filtrer" at bounding box center [813, 87] width 1453 height 56
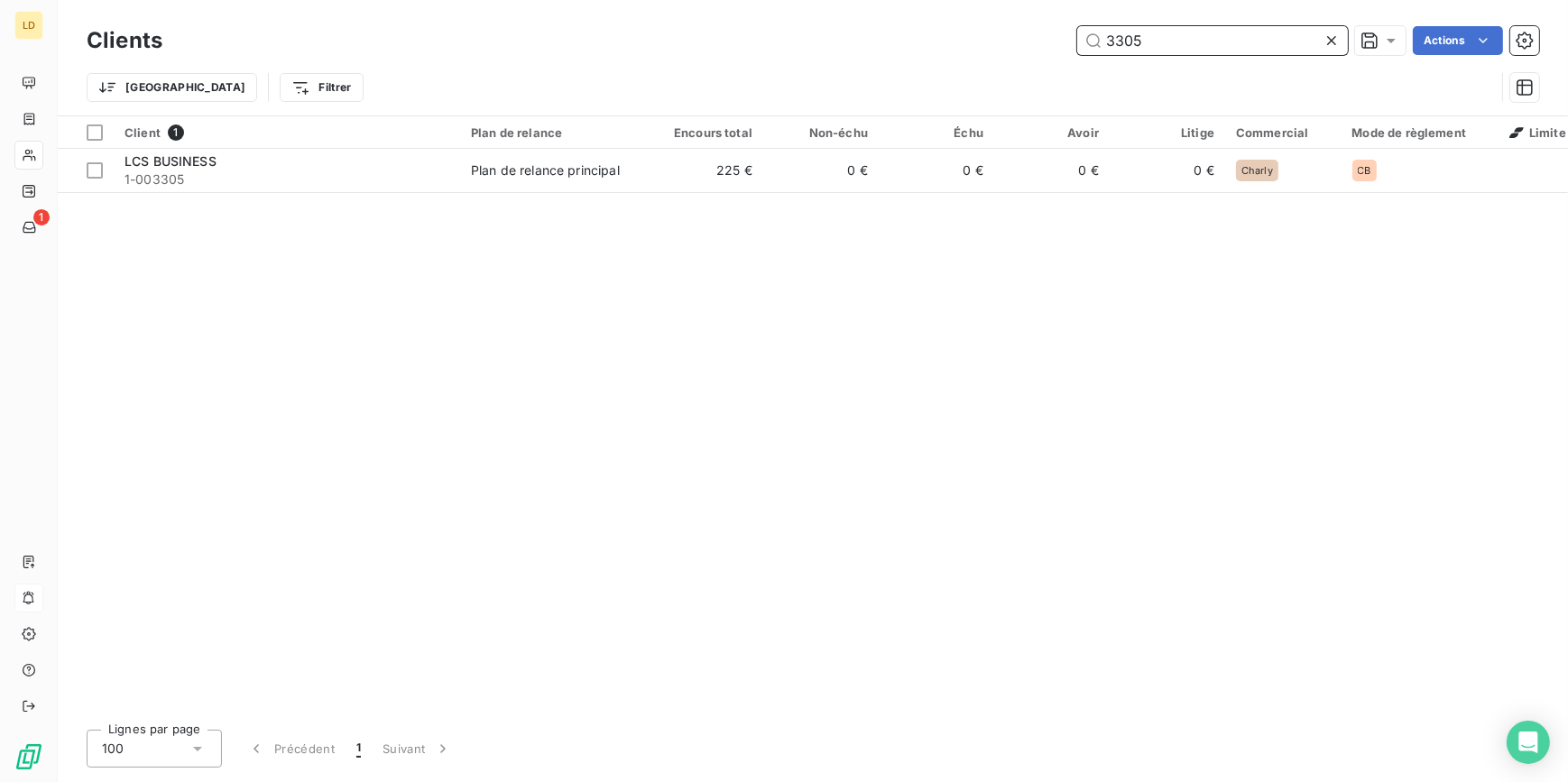
drag, startPoint x: 1026, startPoint y: 49, endPoint x: 994, endPoint y: 42, distance: 32.8
click at [996, 44] on div "3305 Actions" at bounding box center [861, 41] width 1355 height 29
paste input "ça vape"
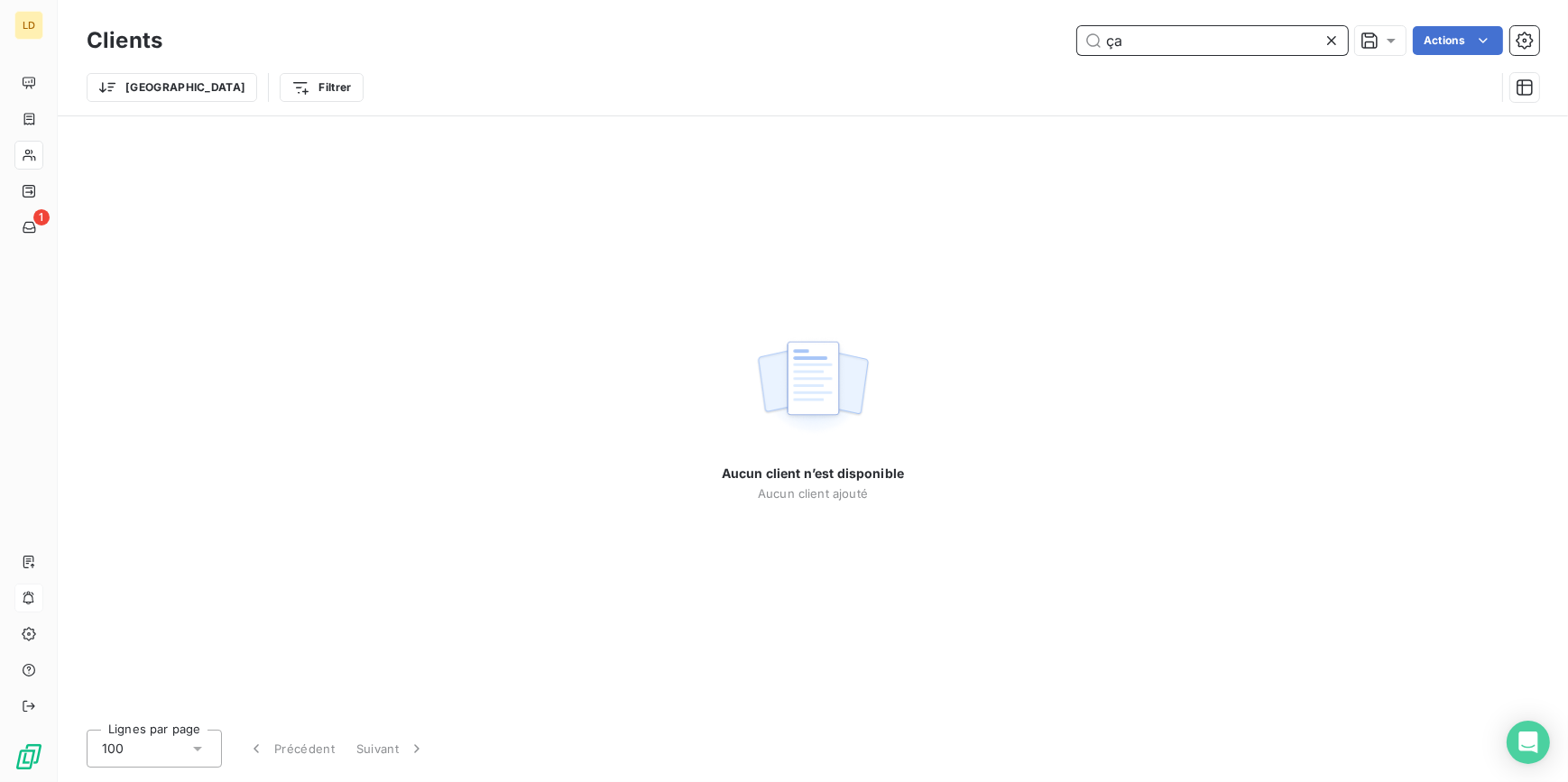
type input "ç"
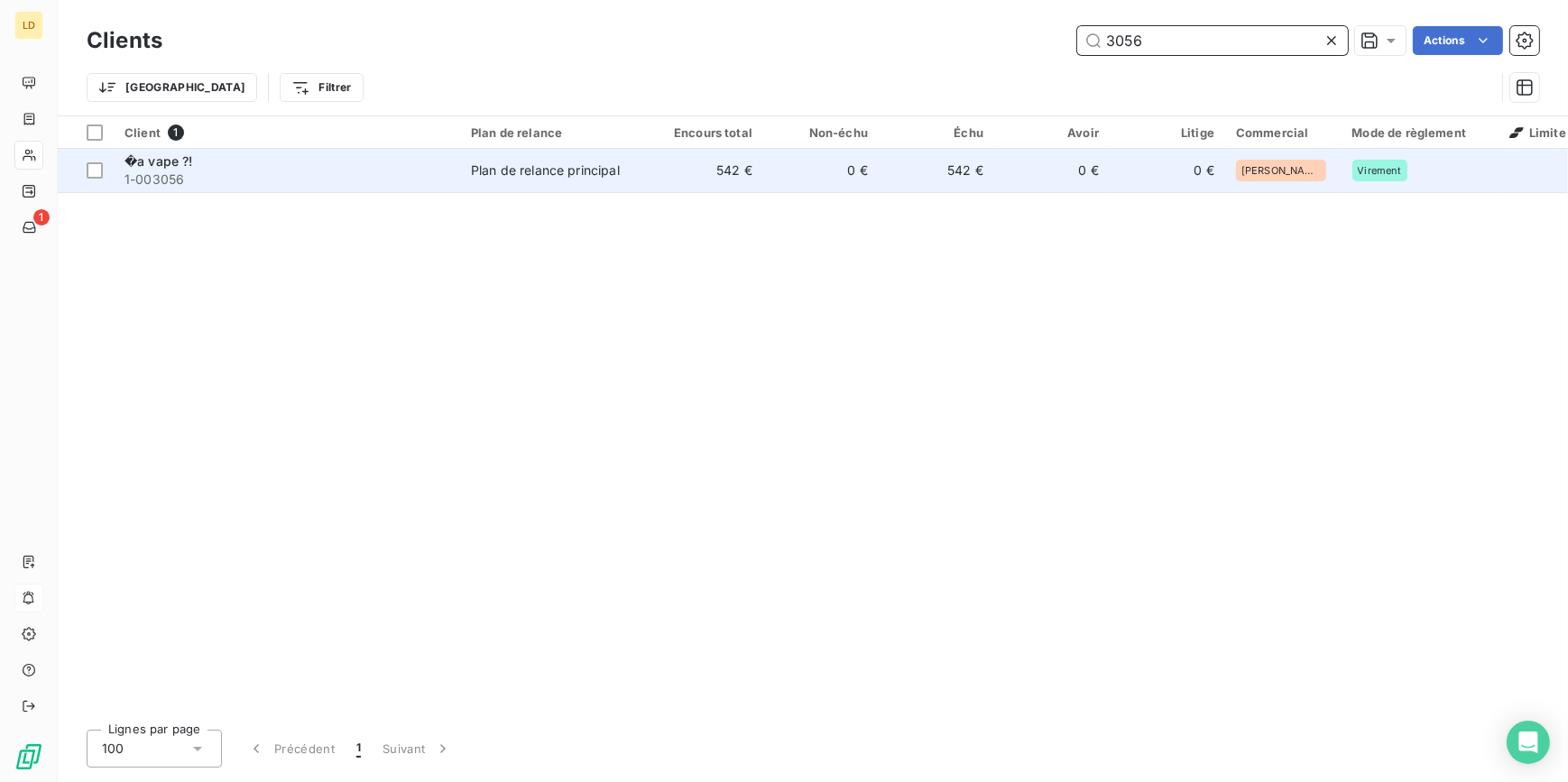
type input "3056"
click at [185, 180] on span "1-003056" at bounding box center [287, 179] width 325 height 18
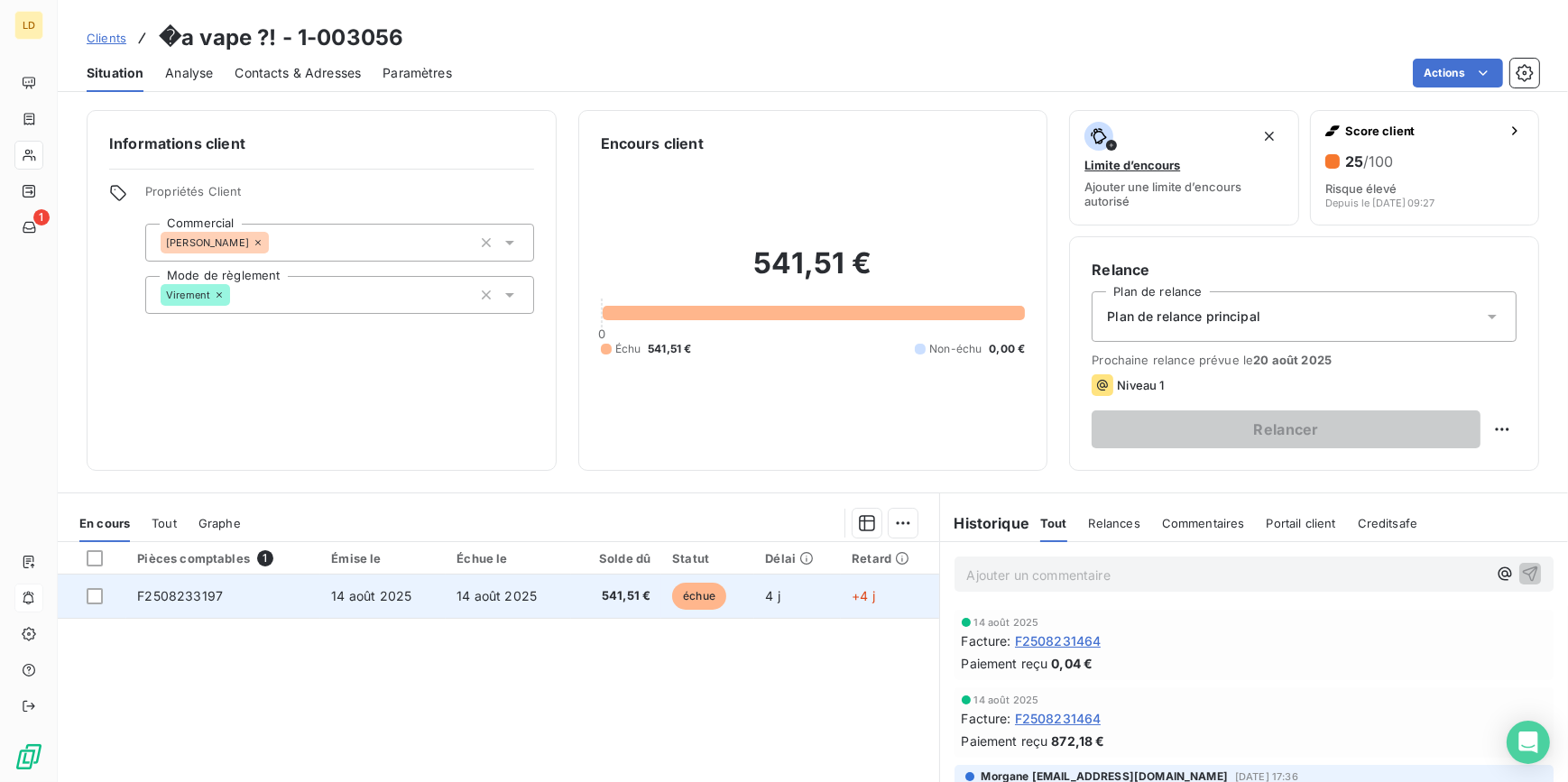
click at [492, 609] on td "14 août 2025" at bounding box center [508, 596] width 125 height 43
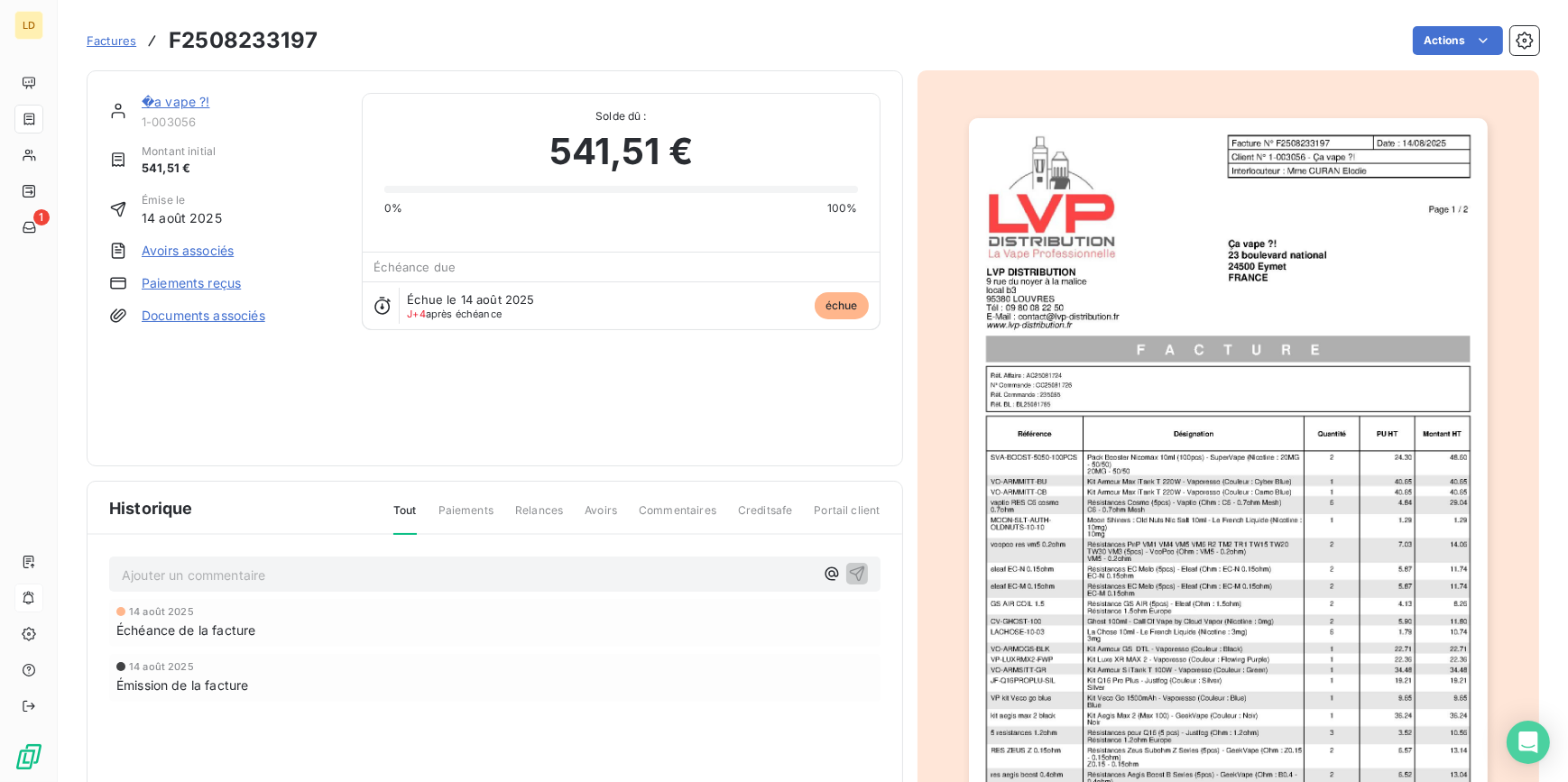
click at [1415, 44] on html "LD 1 Factures F2508233197 Actions �a vape ?! 1-003056 Montant initial 541,51 € …" at bounding box center [784, 391] width 1568 height 782
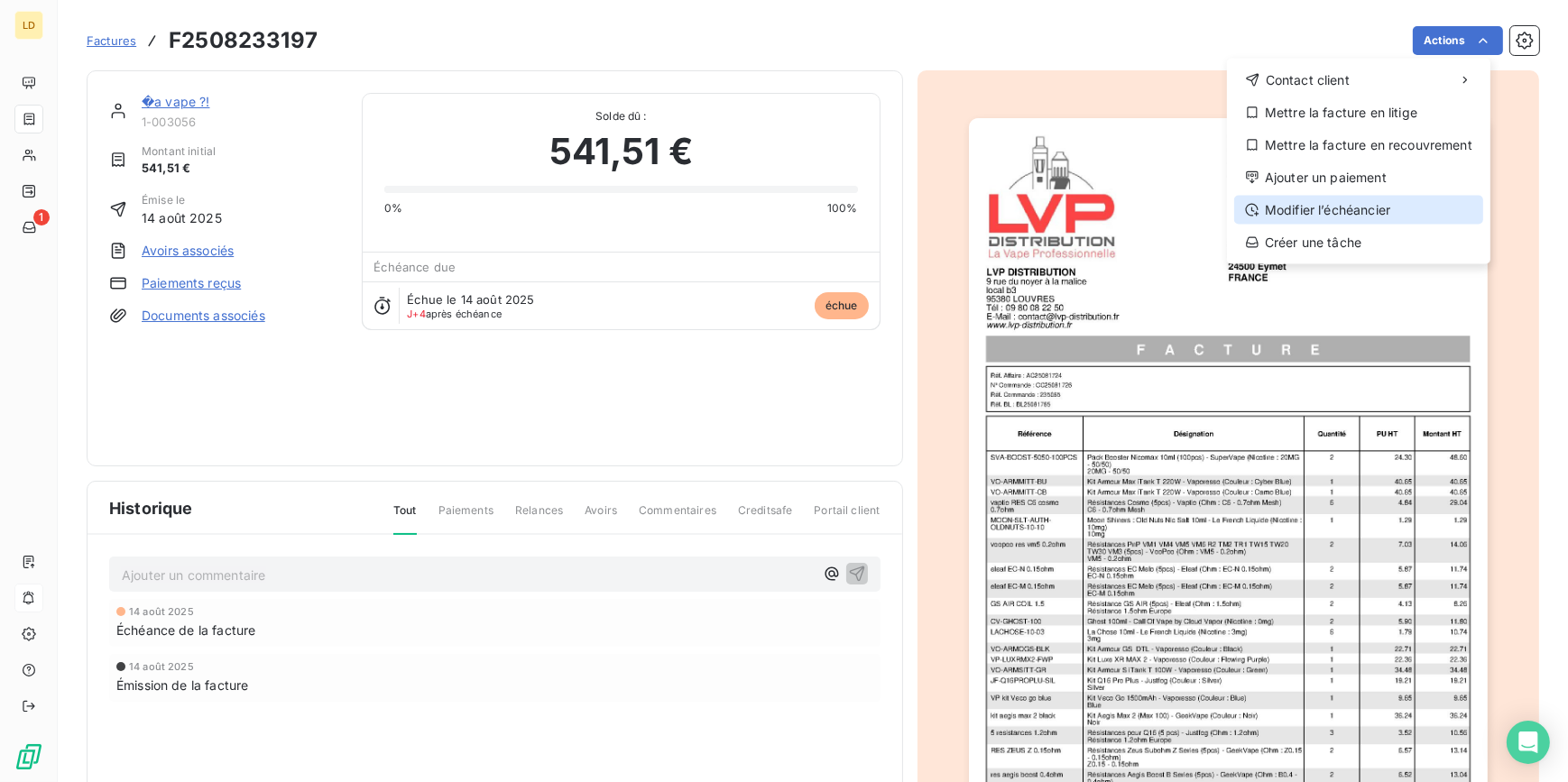
click at [1359, 207] on div "Modifier l’échéancier" at bounding box center [1358, 211] width 249 height 29
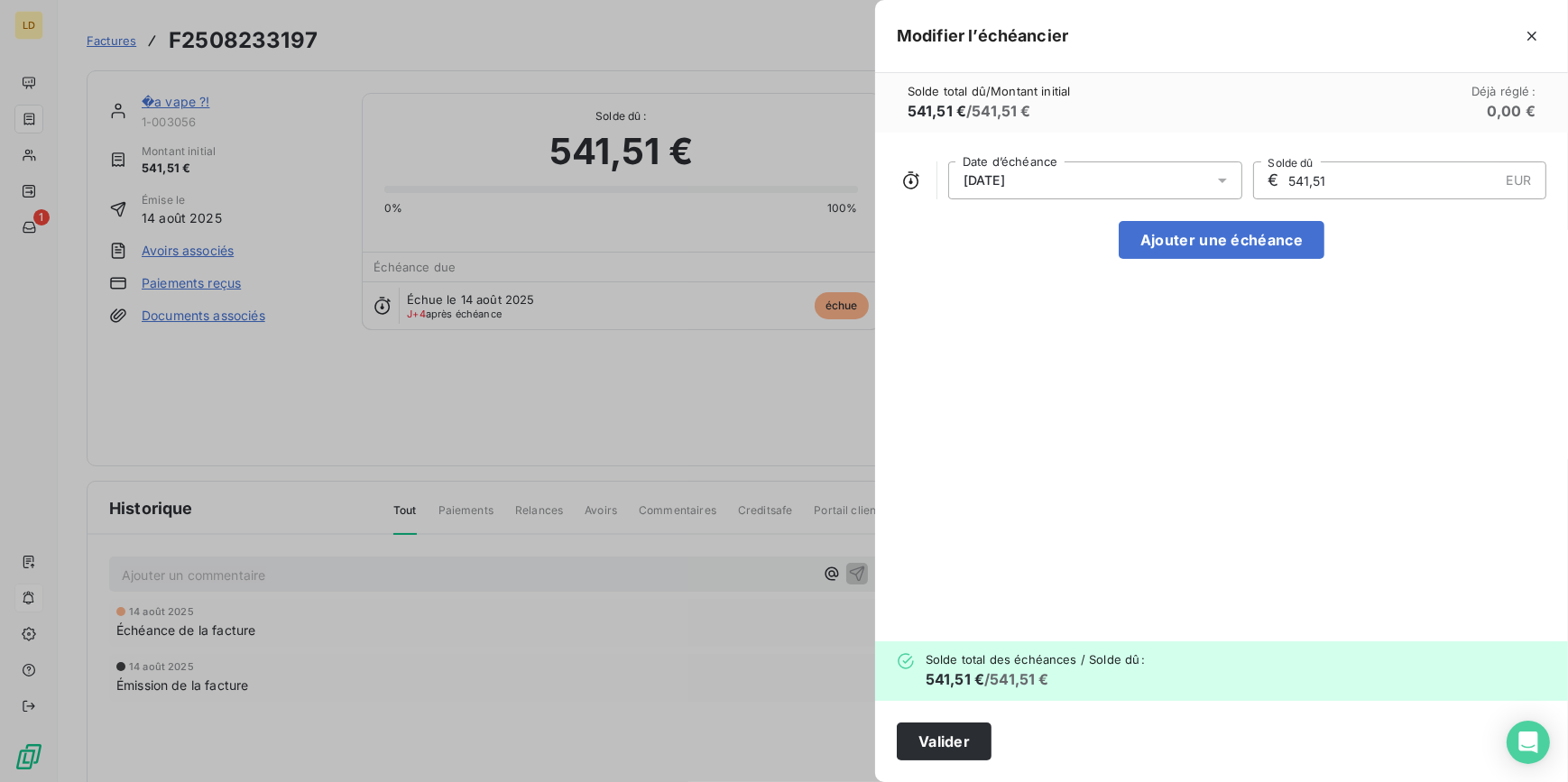
click at [1100, 190] on div "14/08/2025" at bounding box center [1095, 179] width 294 height 38
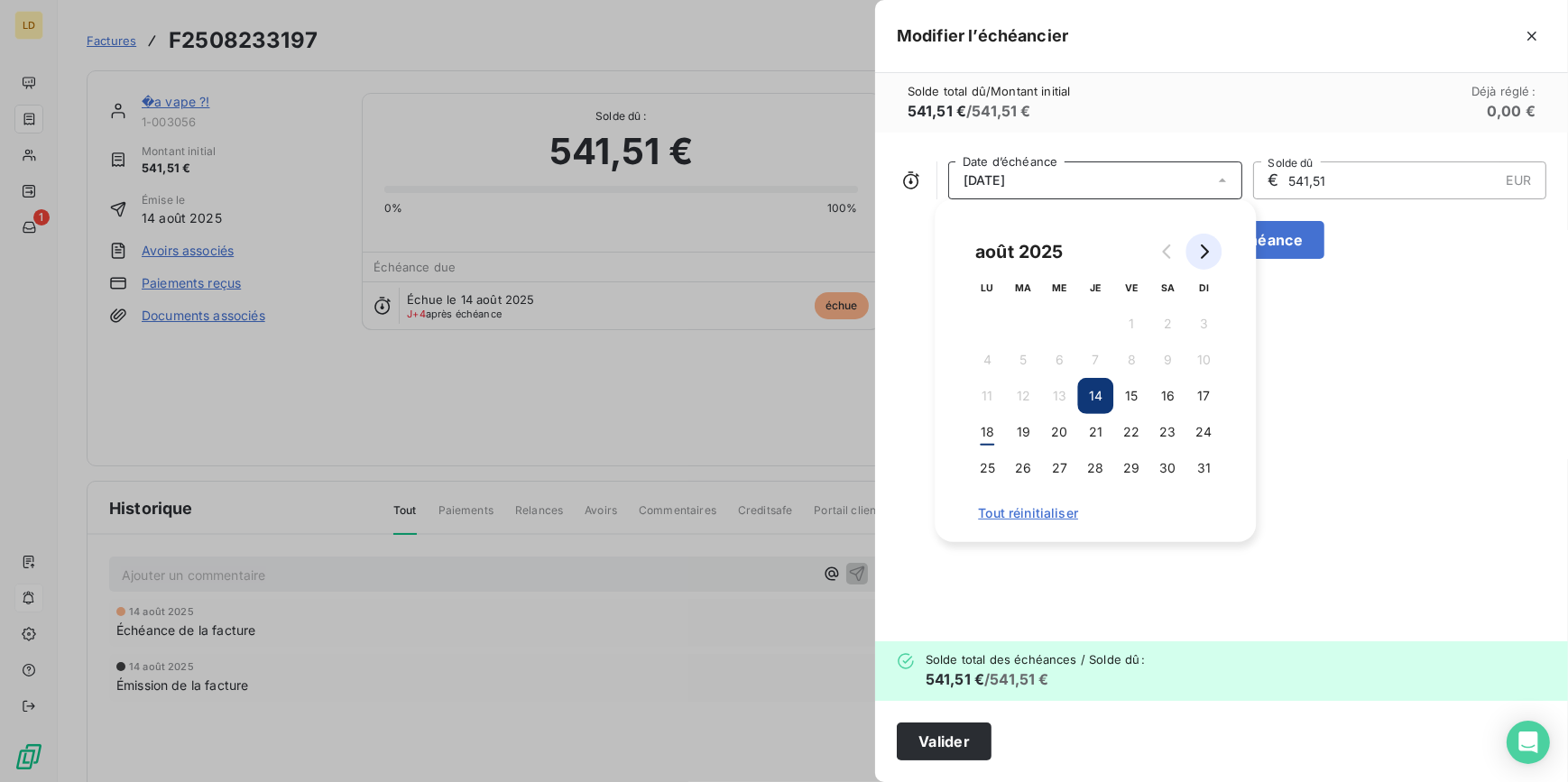
click at [1210, 260] on button "Go to next month" at bounding box center [1203, 251] width 36 height 36
click at [1204, 366] on button "14" at bounding box center [1203, 359] width 36 height 36
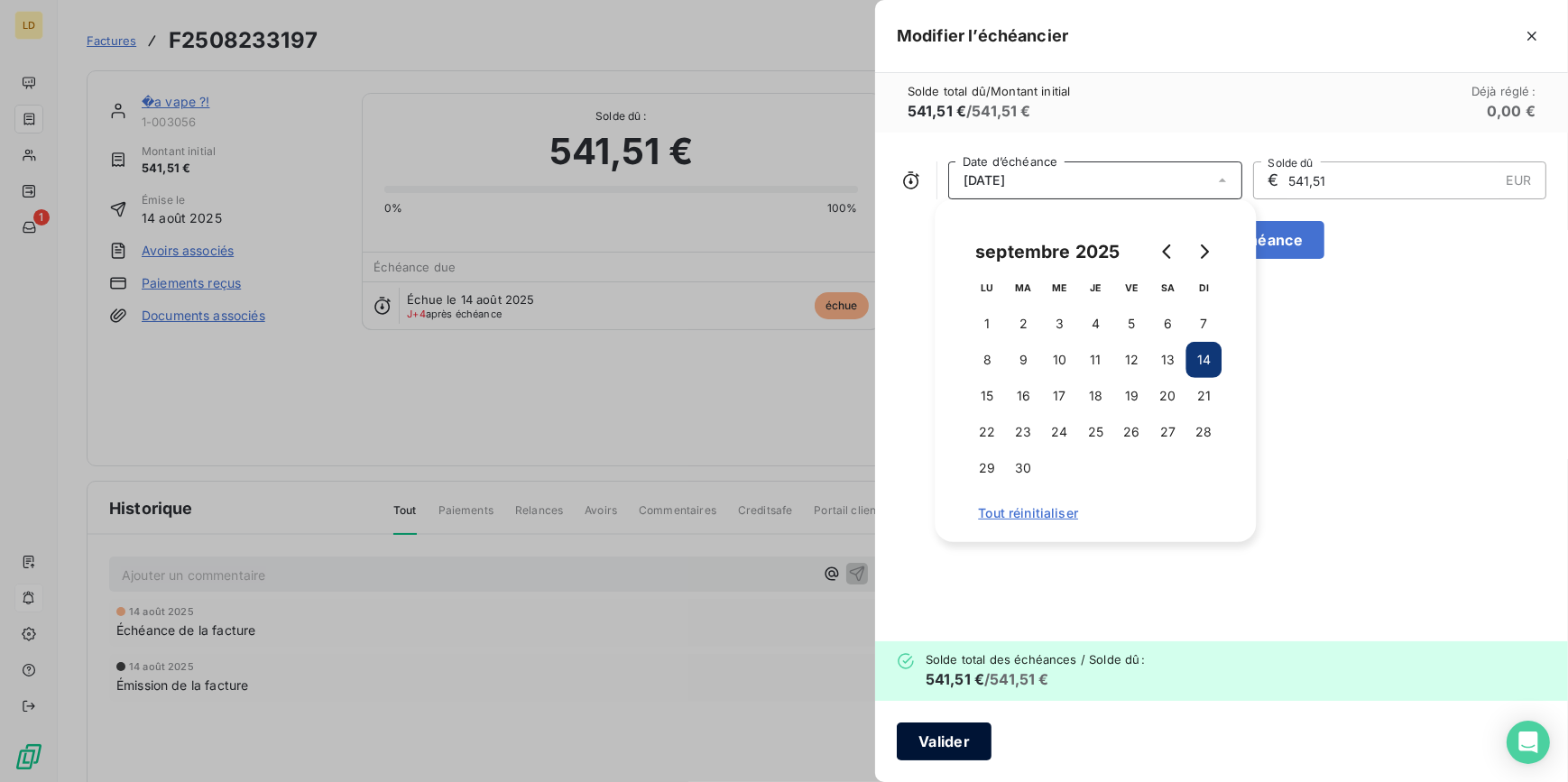
click at [927, 747] on button "Valider" at bounding box center [944, 741] width 94 height 38
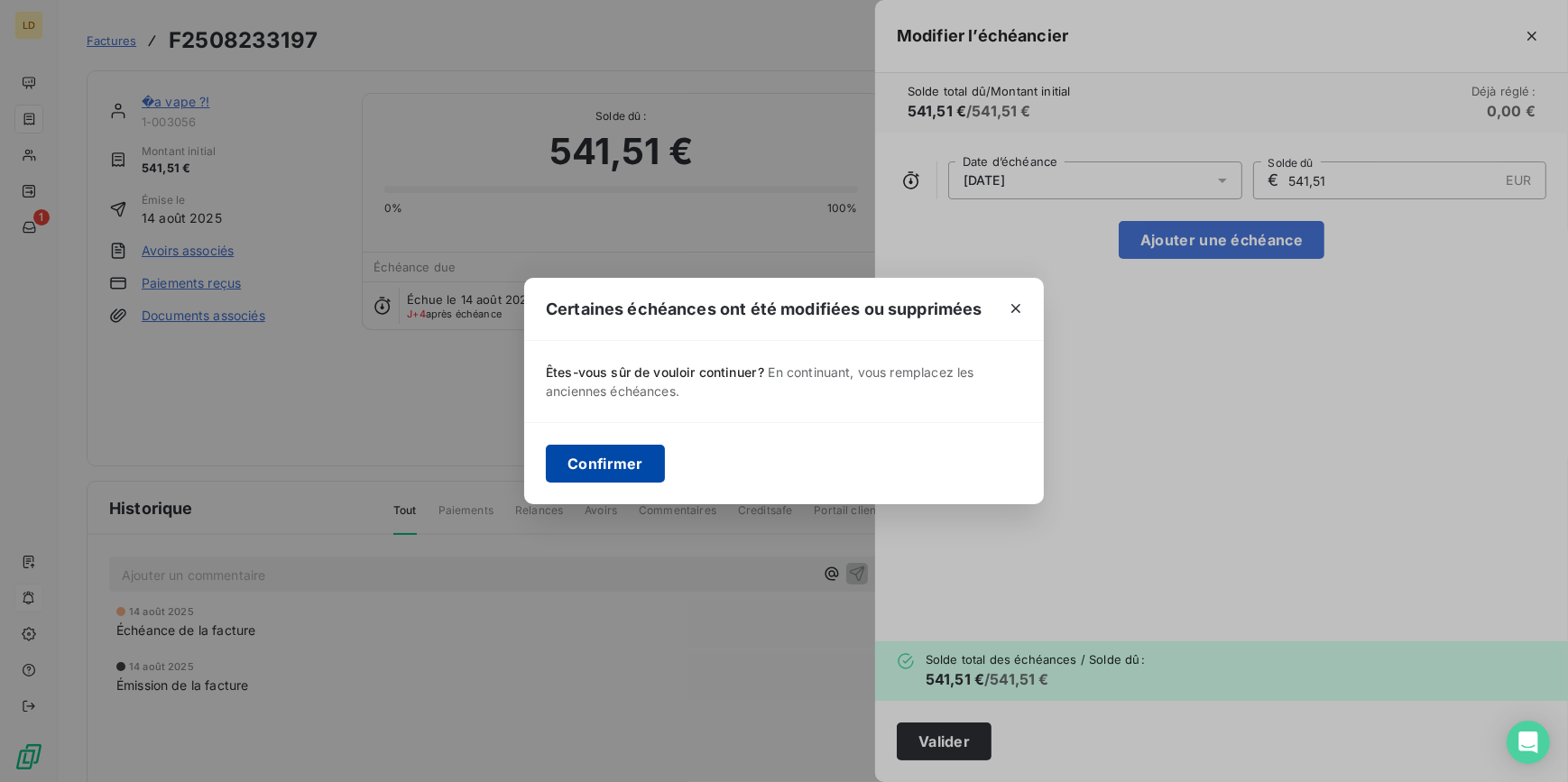
click at [652, 456] on button "Confirmer" at bounding box center [605, 463] width 119 height 38
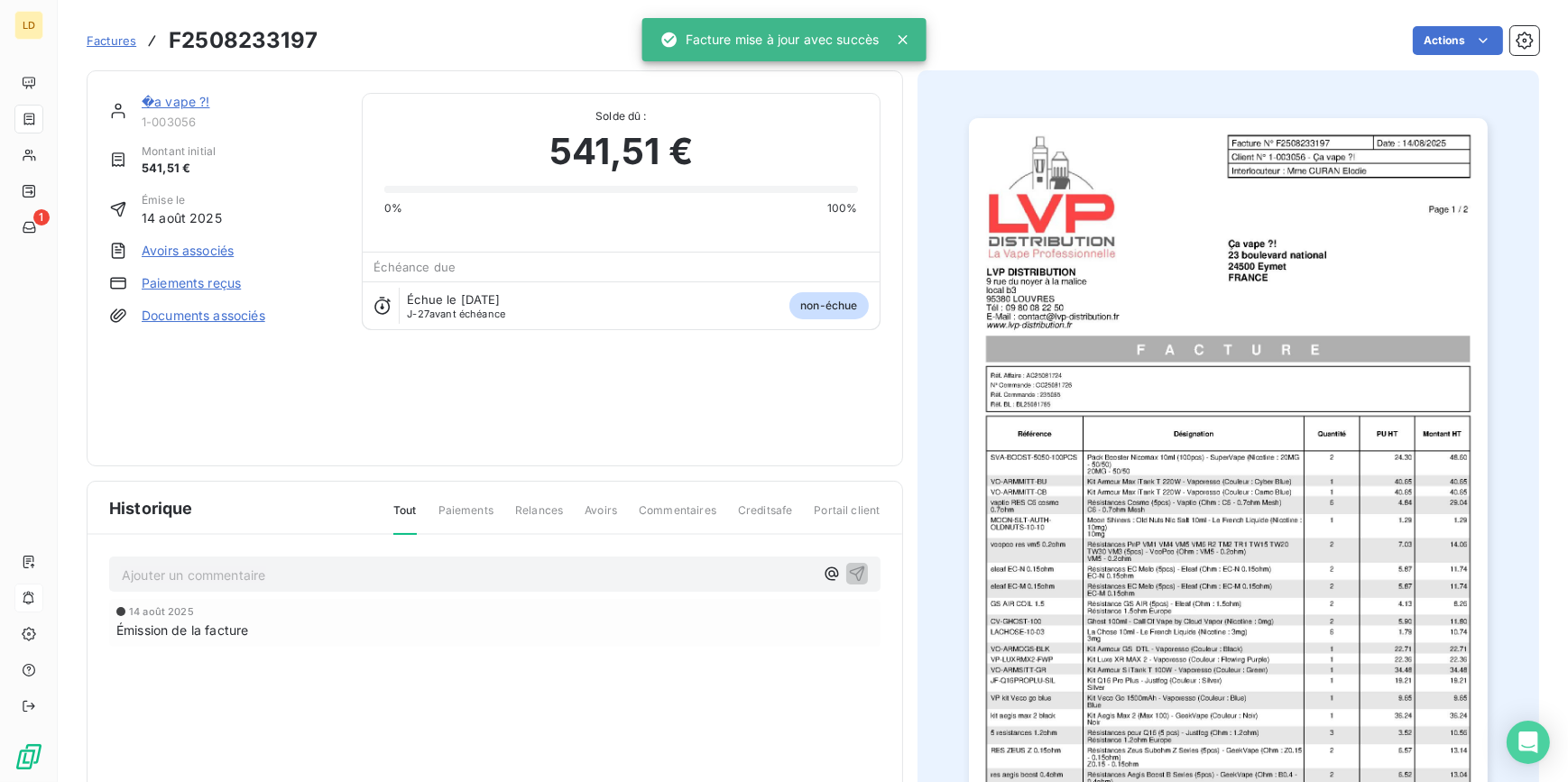
click at [121, 42] on span "Factures" at bounding box center [112, 40] width 49 height 15
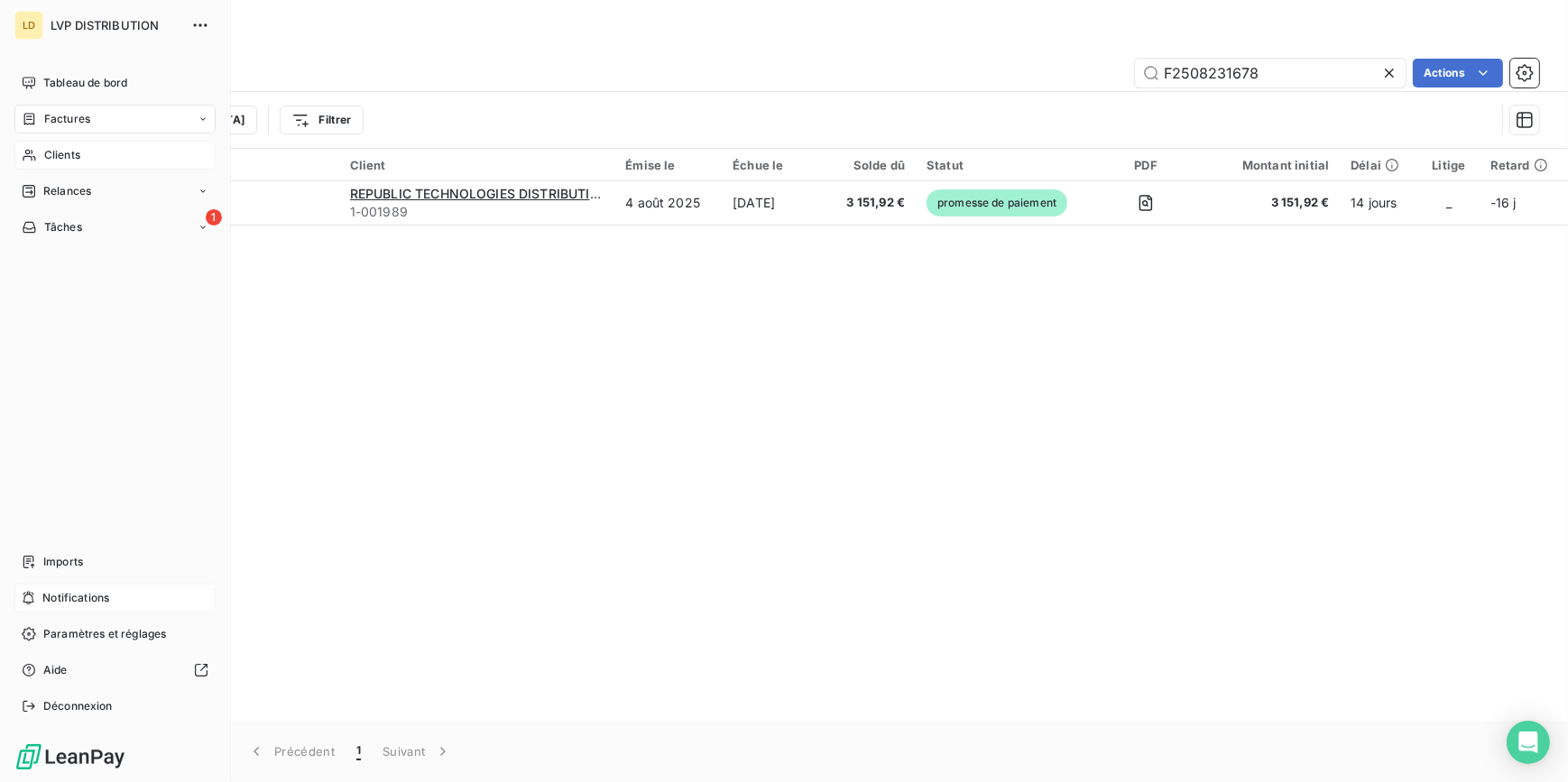
click at [38, 154] on div "Clients" at bounding box center [115, 156] width 201 height 29
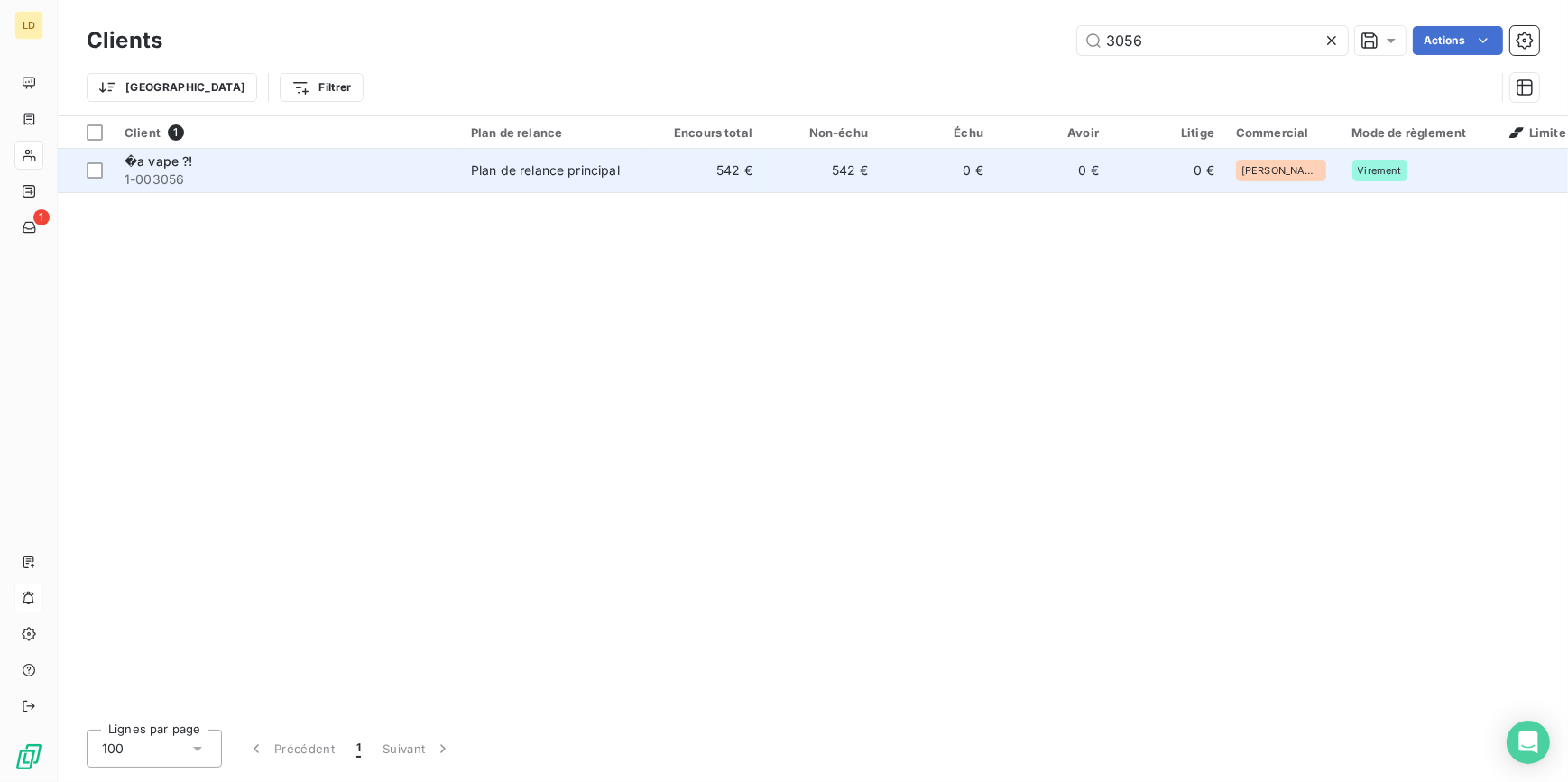
click at [362, 163] on div "�a vape ?!" at bounding box center [287, 162] width 325 height 18
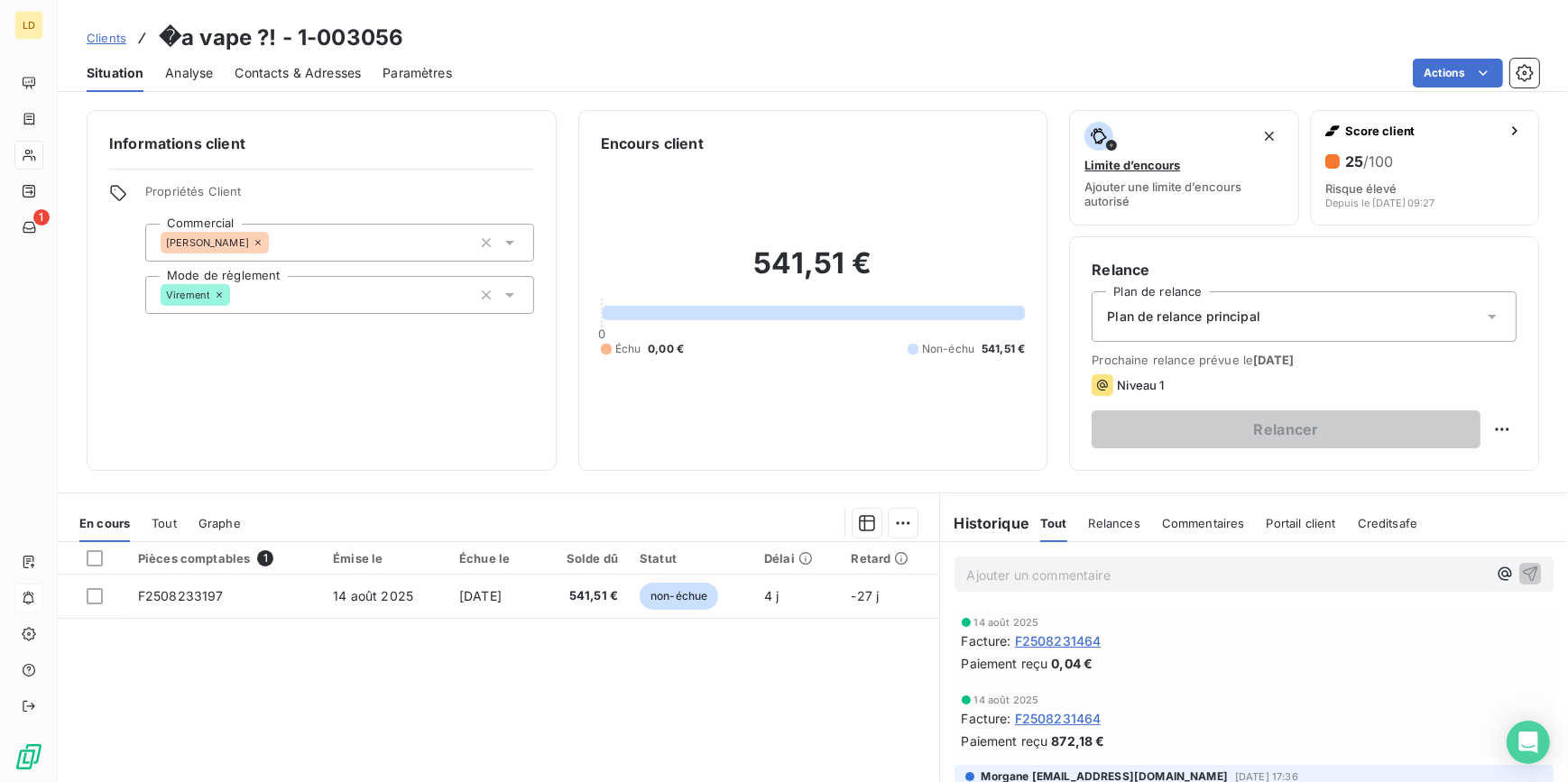
drag, startPoint x: 979, startPoint y: 573, endPoint x: 713, endPoint y: 636, distance: 273.4
click at [979, 572] on p "Ajouter un commentaire ﻿" at bounding box center [1227, 575] width 521 height 23
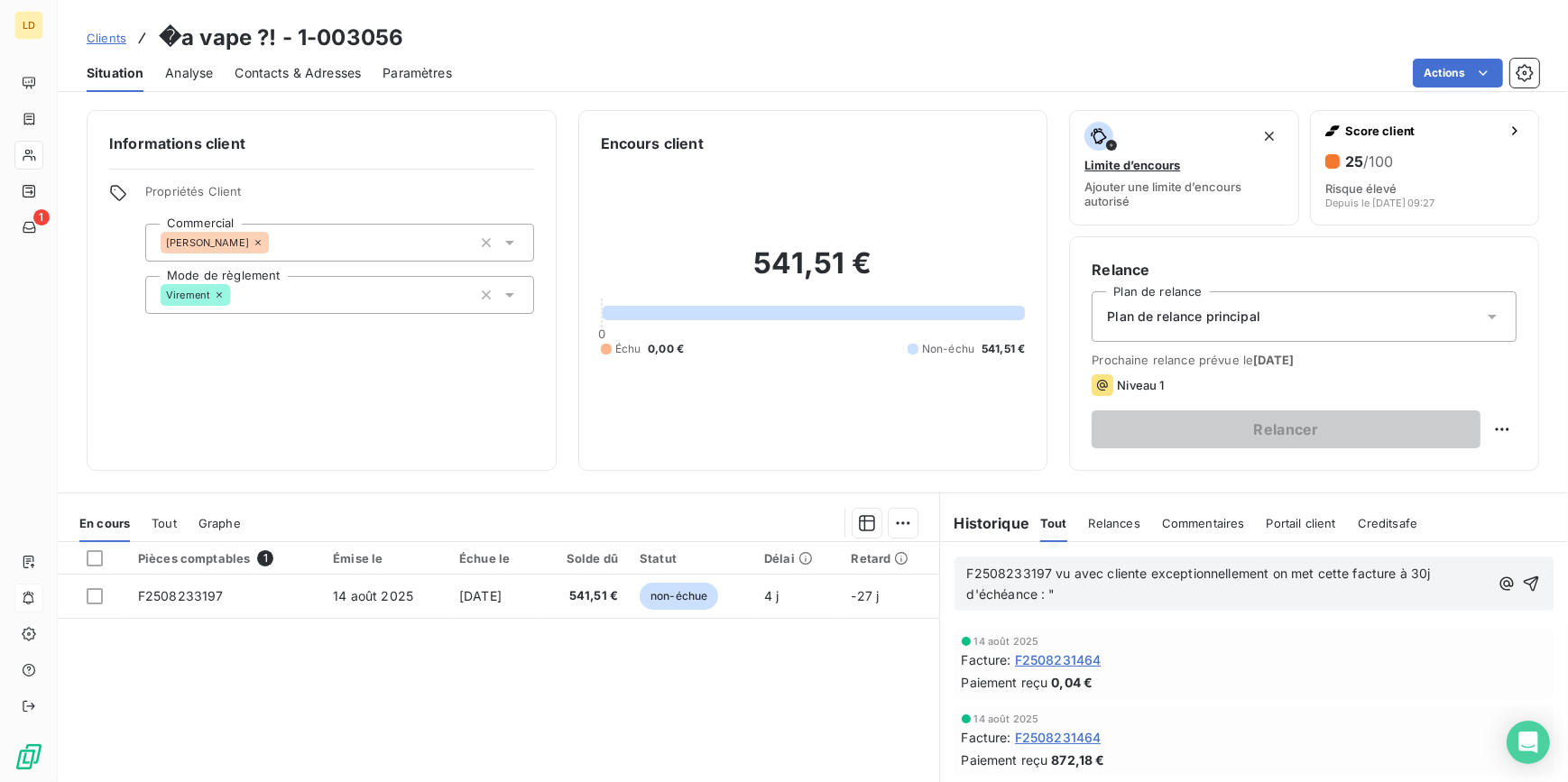
click at [1075, 593] on p "F2508233197 vu avec cliente exceptionnellement on met cette facture à 30j d'éch…" at bounding box center [1227, 584] width 523 height 41
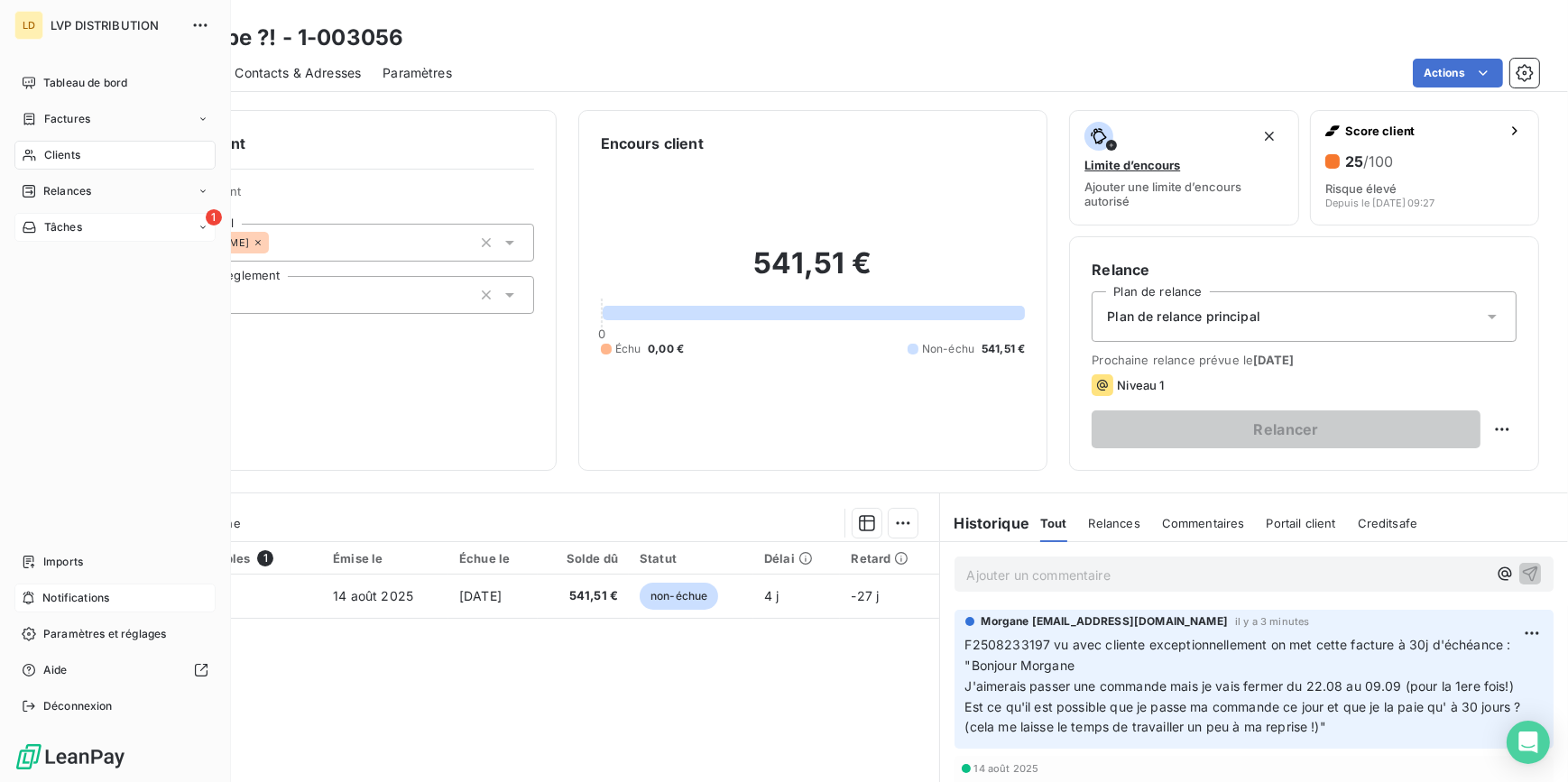
click at [24, 216] on div "1 Tâches" at bounding box center [115, 228] width 201 height 29
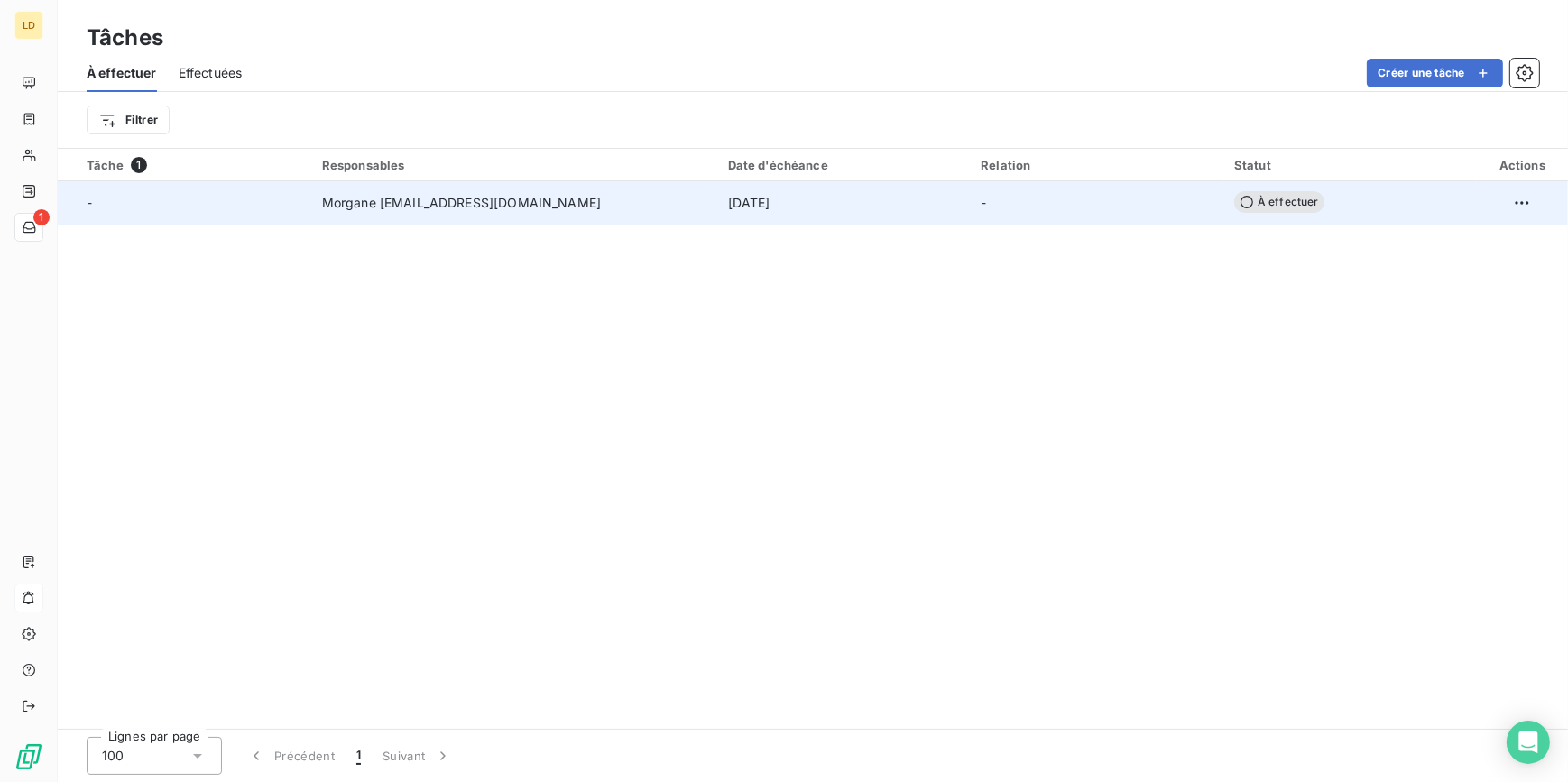
click at [589, 207] on span "Morgane morgane.bazire@lvp-distribution.fr" at bounding box center [461, 203] width 279 height 18
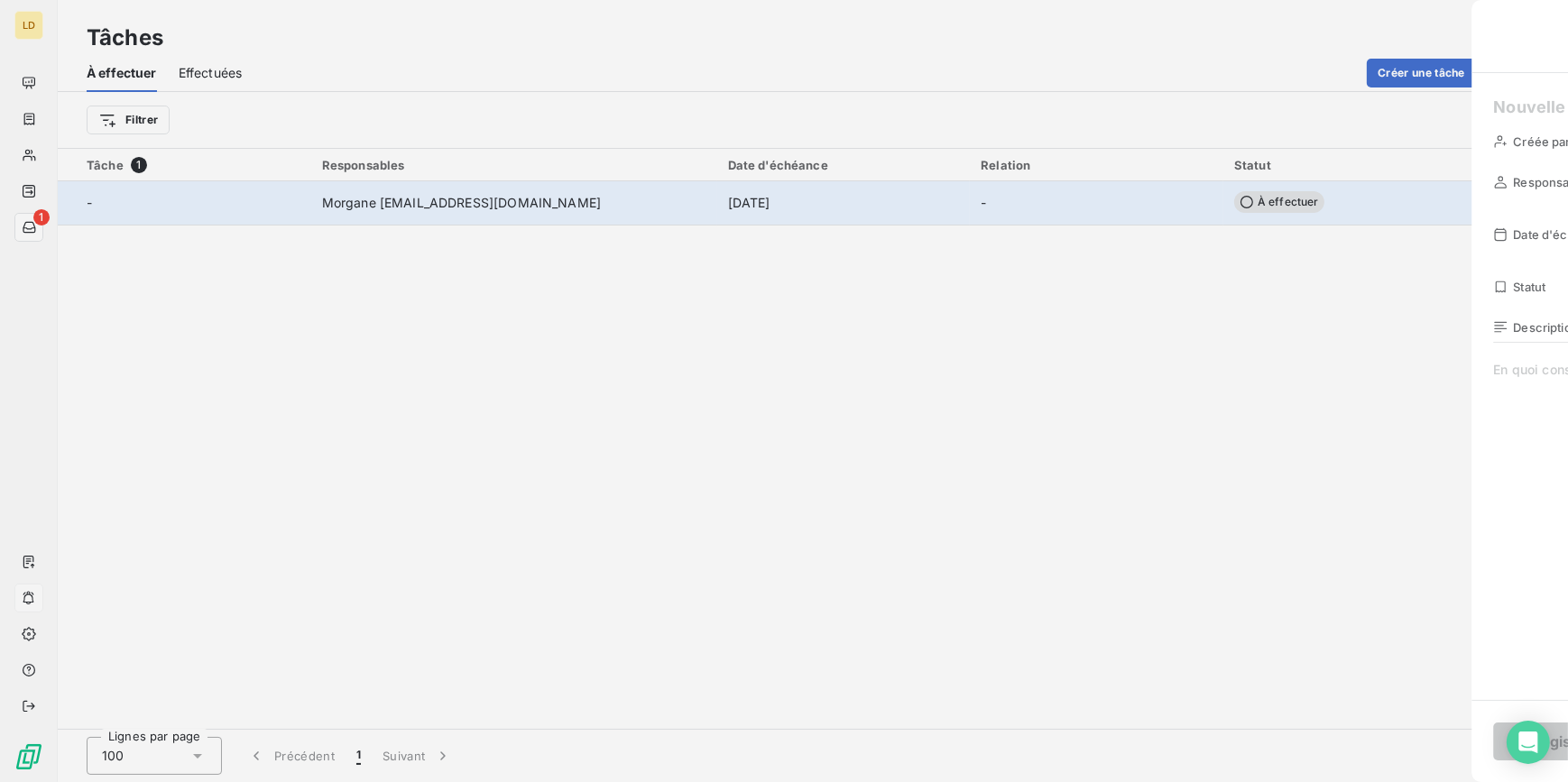
type input "16/09/2025"
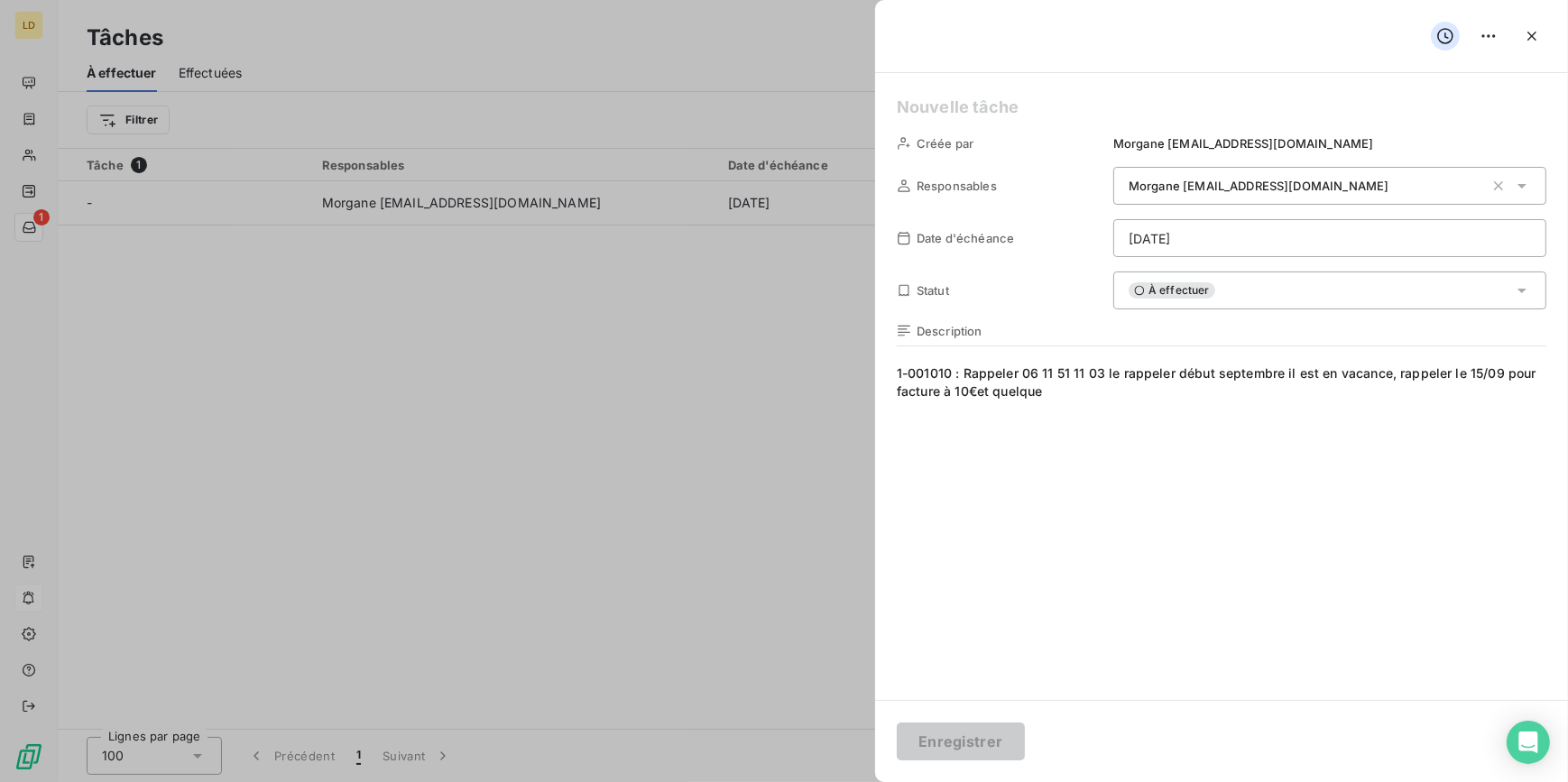
drag, startPoint x: 225, startPoint y: 359, endPoint x: 156, endPoint y: 288, distance: 99.0
click at [224, 359] on div at bounding box center [784, 391] width 1568 height 782
click at [44, 149] on div at bounding box center [784, 391] width 1568 height 782
click at [379, 649] on div at bounding box center [784, 391] width 1568 height 782
click at [546, 516] on div at bounding box center [784, 391] width 1568 height 782
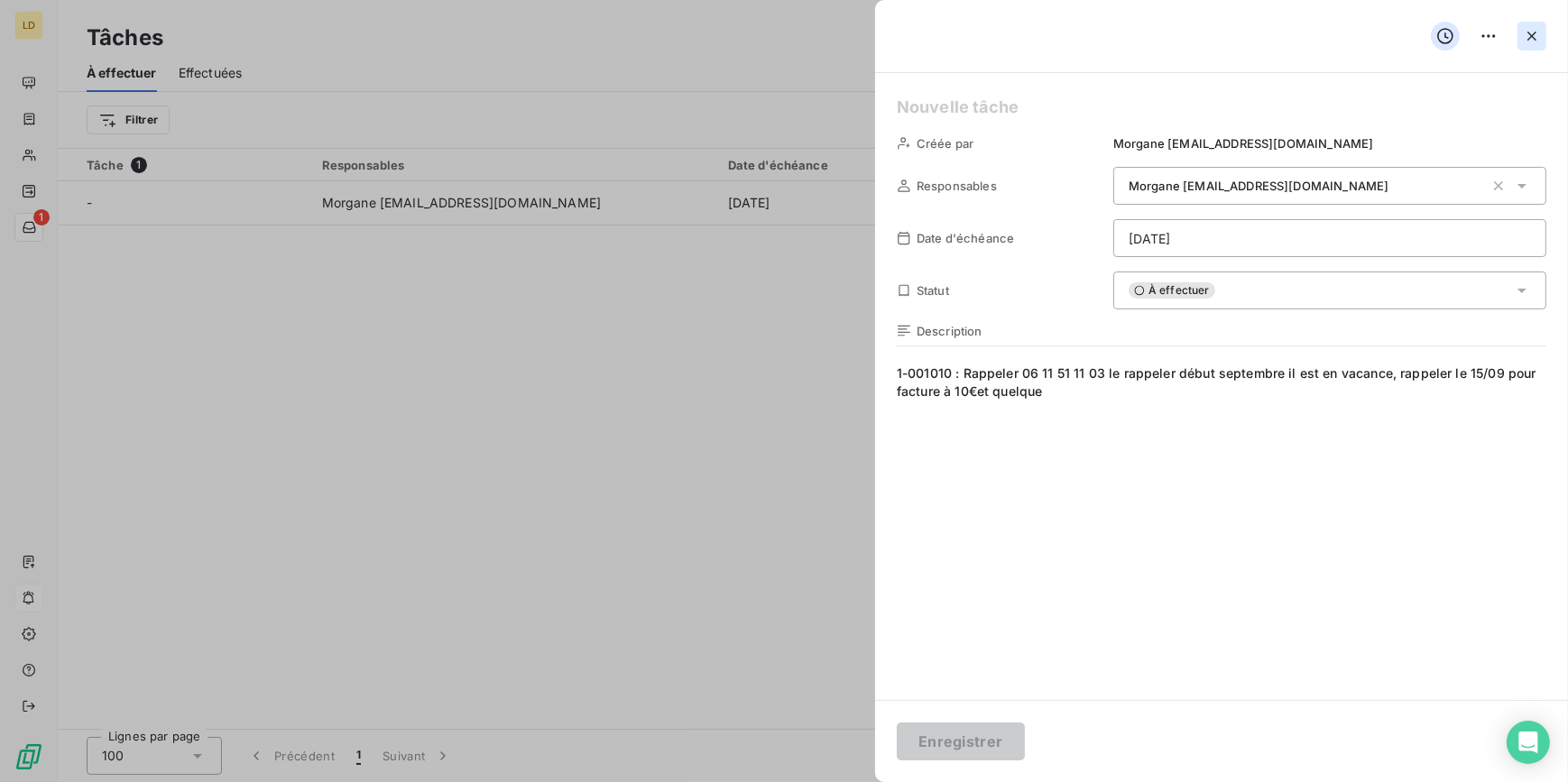
click at [1530, 49] on button "button" at bounding box center [1532, 37] width 29 height 29
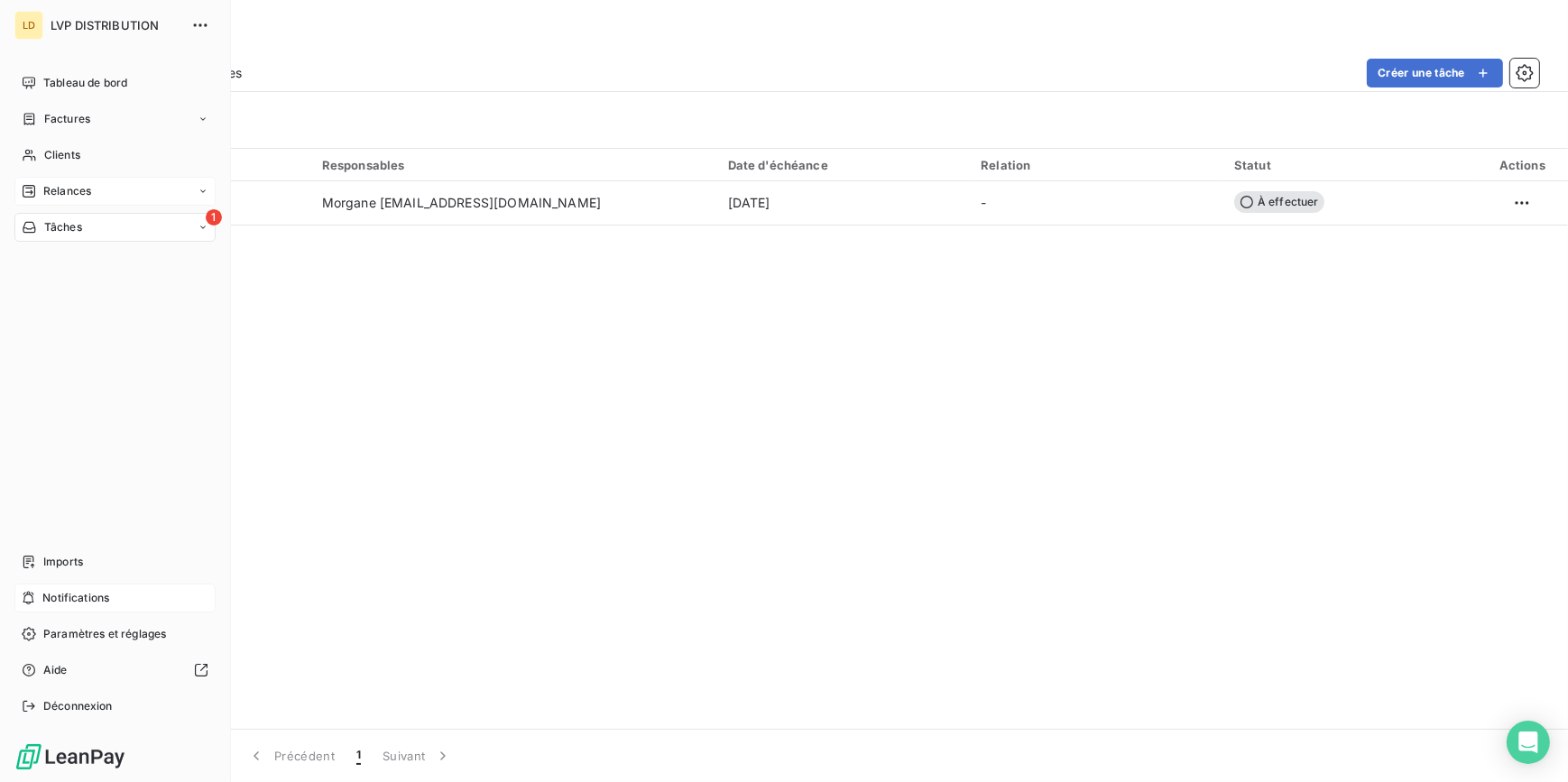
click at [72, 201] on div "Relances" at bounding box center [115, 191] width 201 height 29
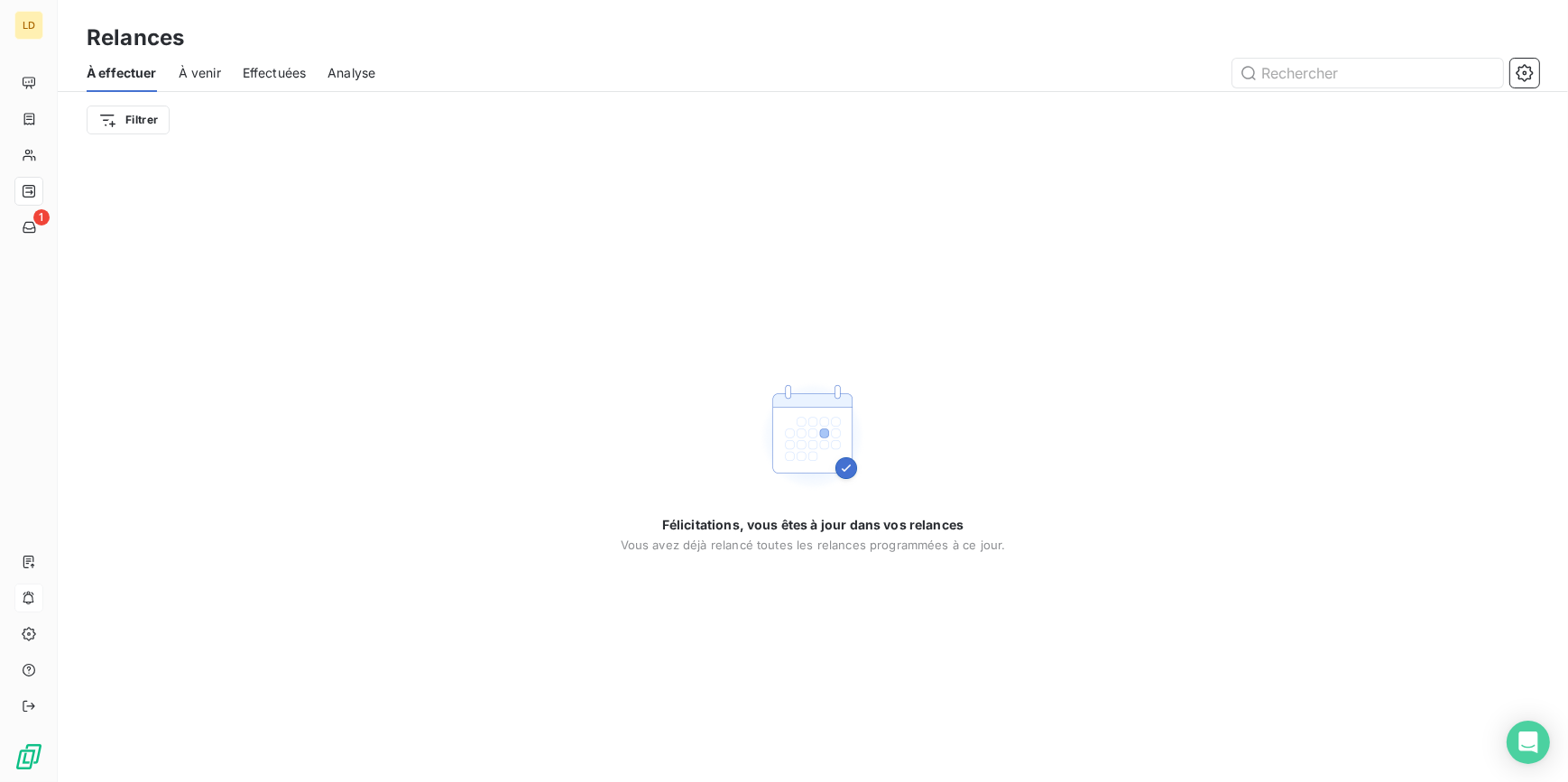
click at [174, 76] on div "À effectuer À venir Effectuées Analyse" at bounding box center [813, 72] width 1510 height 38
click at [197, 76] on span "À venir" at bounding box center [200, 73] width 42 height 18
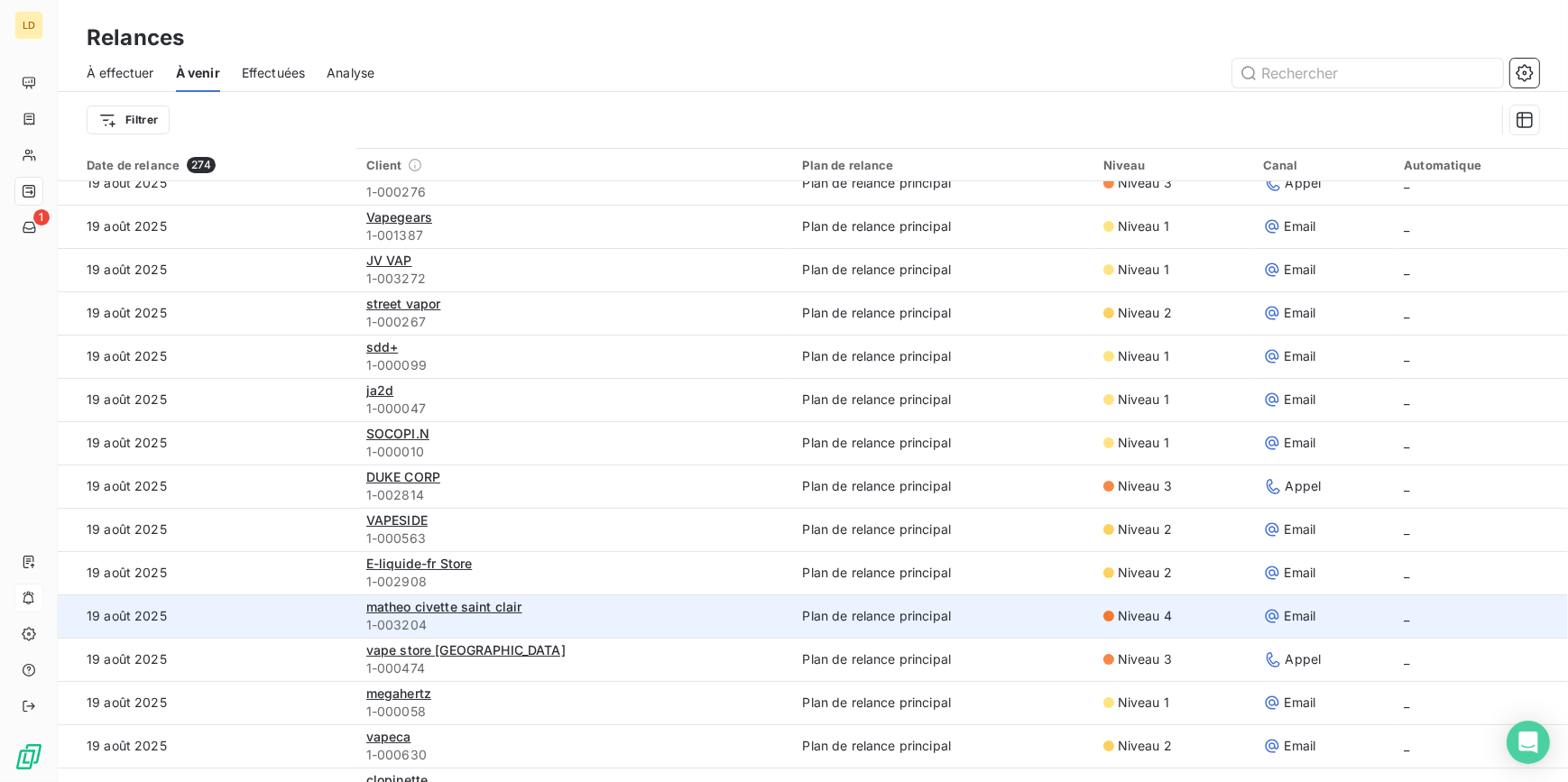
scroll to position [108, 0]
click at [422, 604] on span "matheo civette saint clair" at bounding box center [444, 604] width 156 height 16
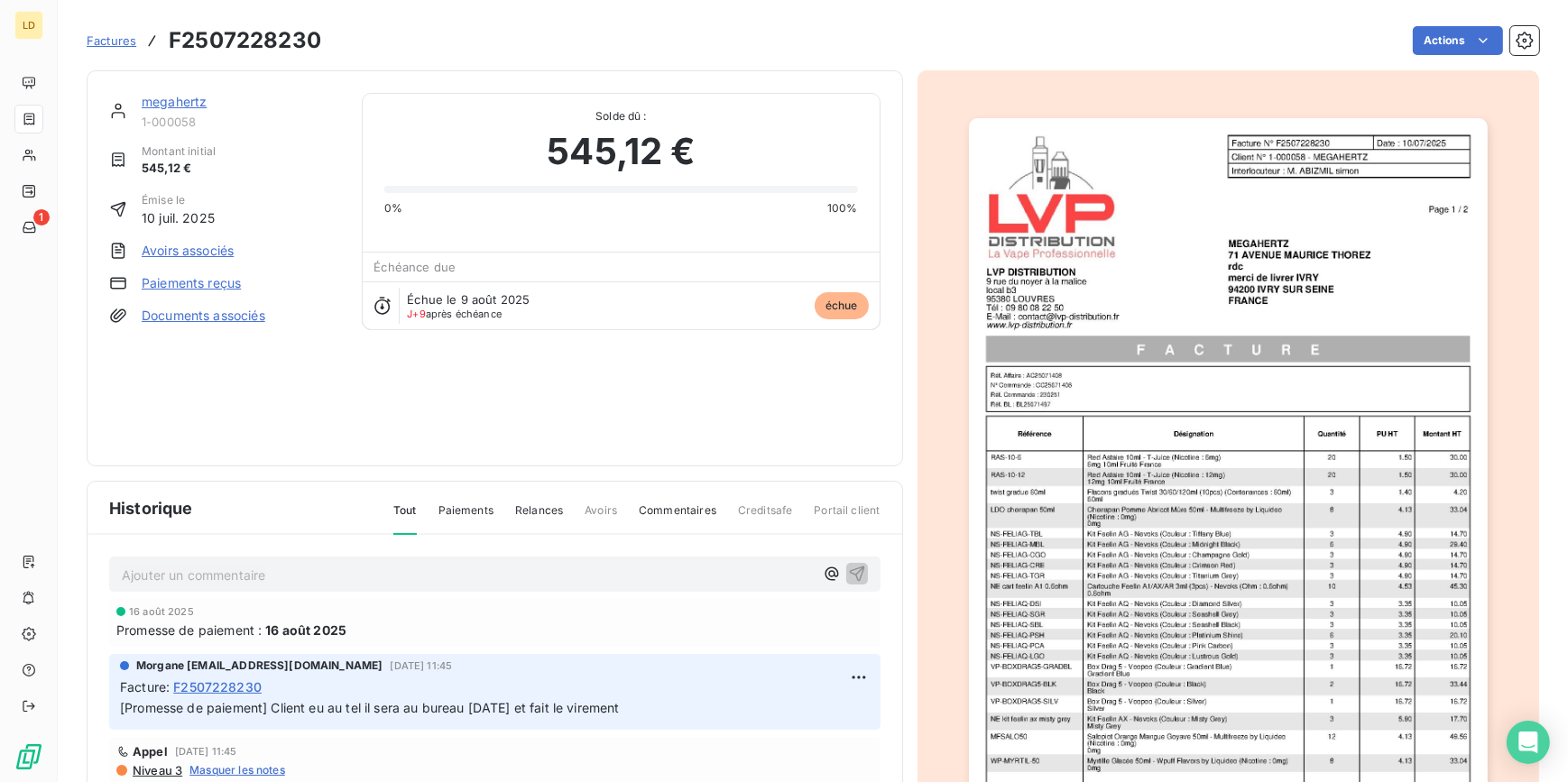
click at [191, 100] on link "megahertz" at bounding box center [174, 101] width 65 height 16
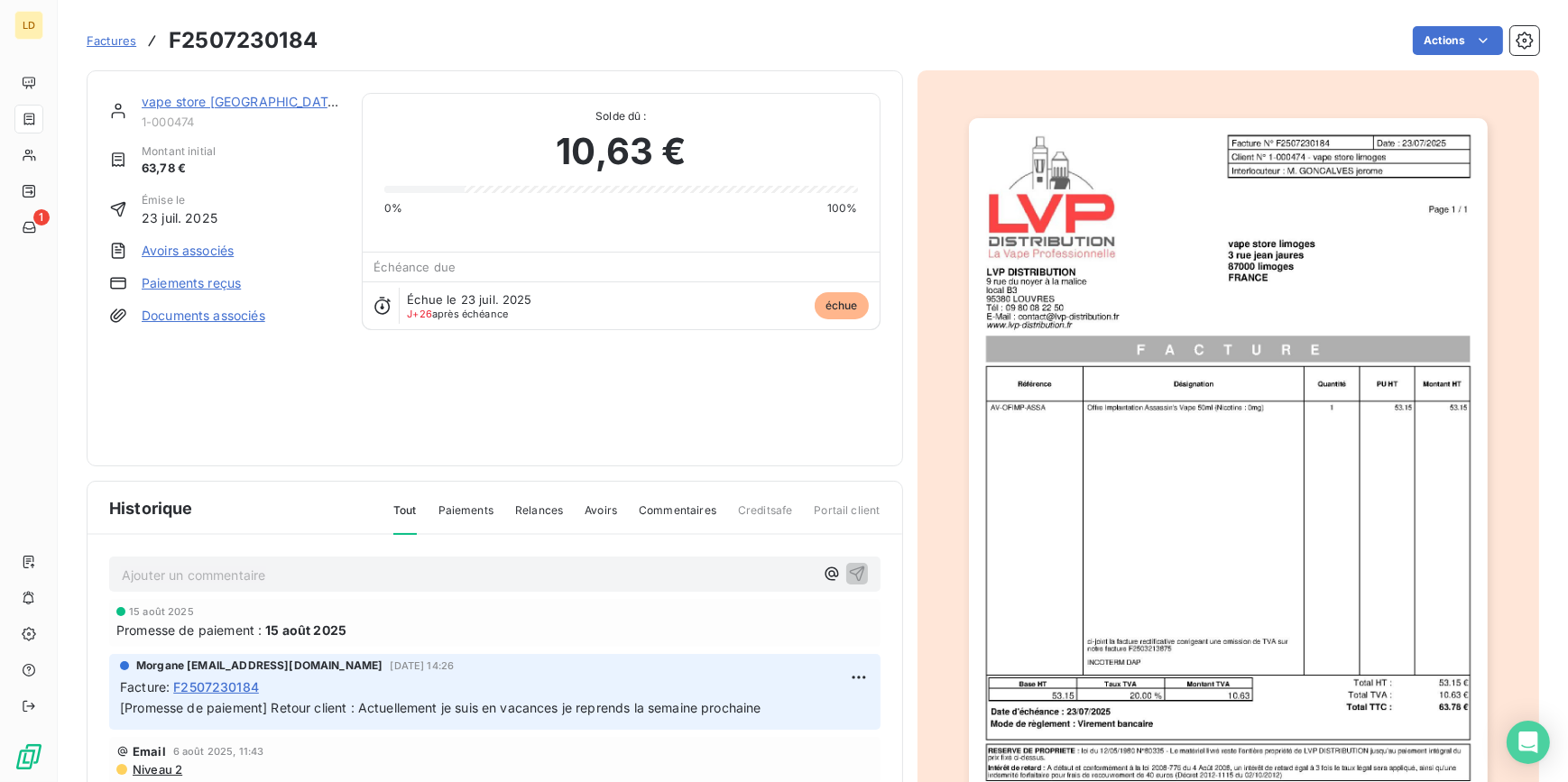
click at [241, 98] on link "vape store [GEOGRAPHIC_DATA]" at bounding box center [242, 101] width 200 height 16
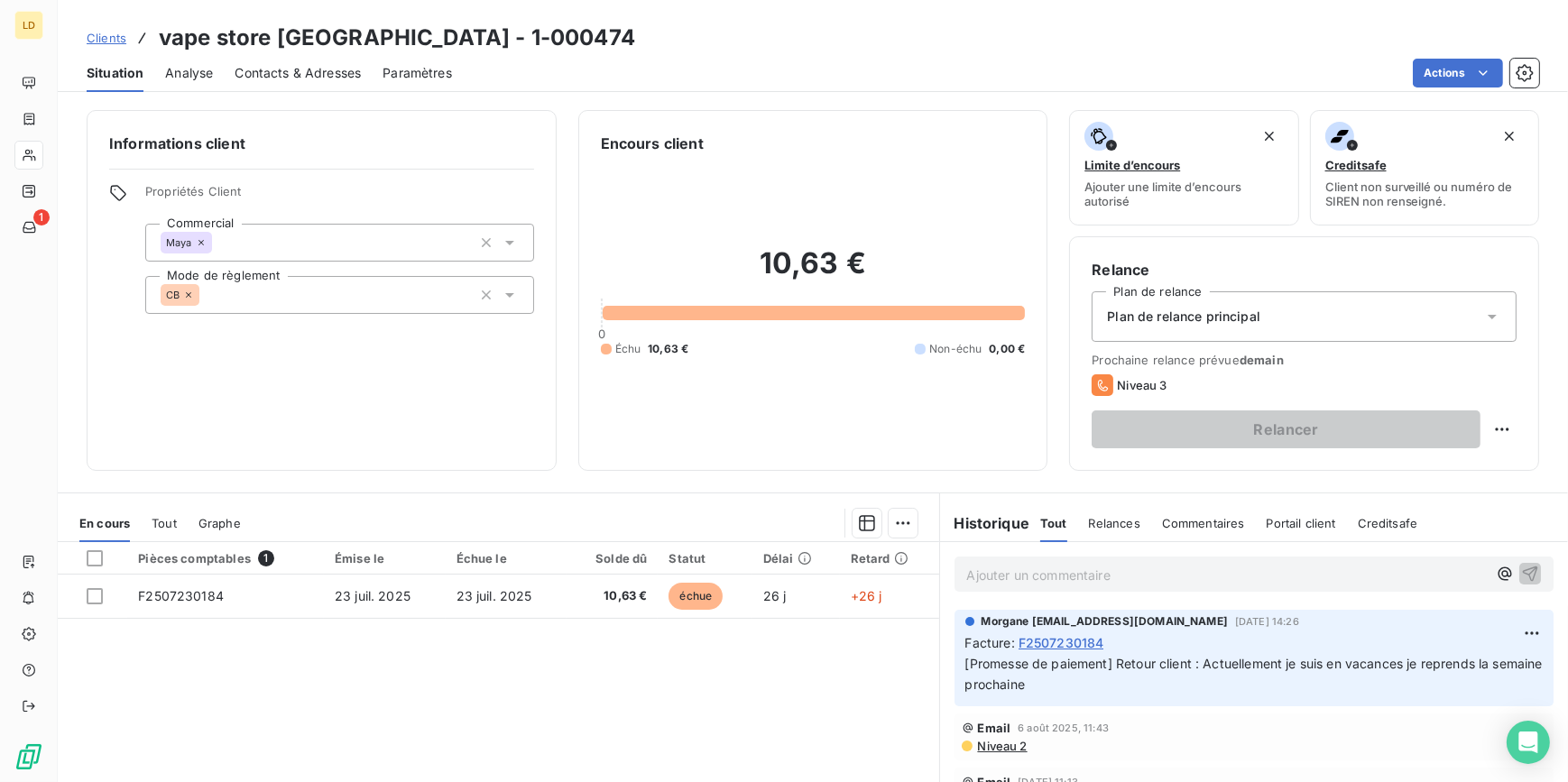
click at [809, 698] on div "Pièces comptables 1 Émise le Échue le Solde dû Statut Délai Retard F2507230184 …" at bounding box center [498, 715] width 881 height 347
